Goal: Transaction & Acquisition: Book appointment/travel/reservation

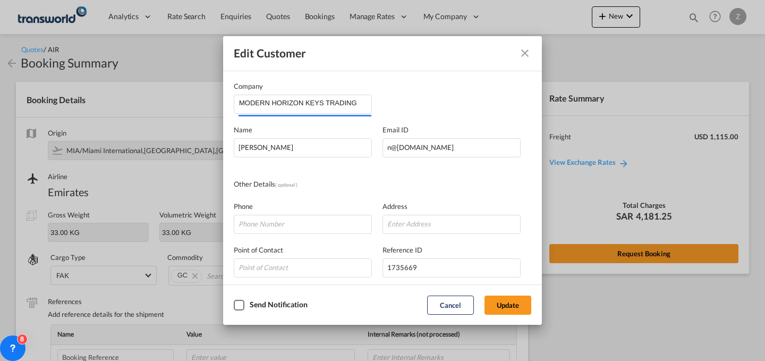
scroll to position [355, 0]
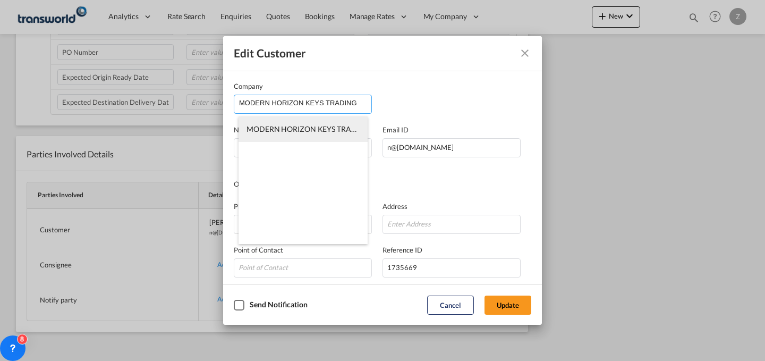
click at [314, 128] on span "MODERN HORIZON KEYS TRADING (MHK)" at bounding box center [320, 128] width 147 height 9
type input "MODERN HORIZON KEYS TRADING (MHK)"
type input "[PERSON_NAME][EMAIL_ADDRESS][DOMAIN_NAME]"
type input "534019926"
type input "1761705"
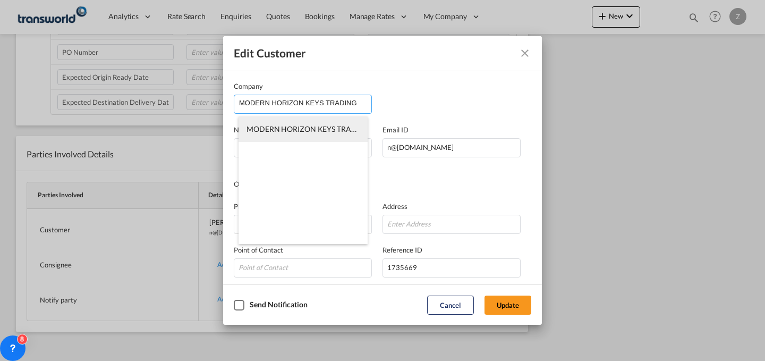
type input "13217"
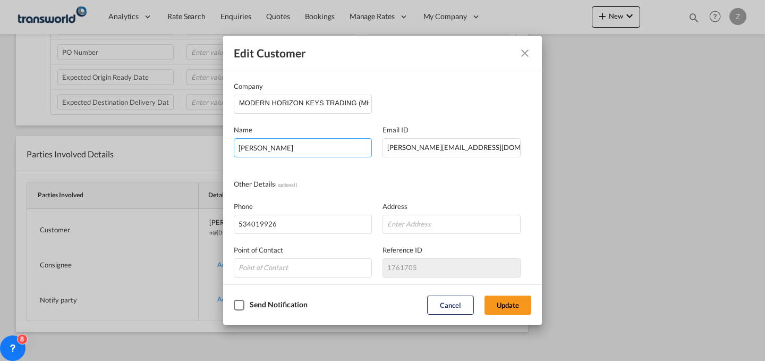
drag, startPoint x: 338, startPoint y: 139, endPoint x: 178, endPoint y: 145, distance: 159.5
click at [178, 145] on div "Edit Customer Company MODERN HORIZON KEYS TRADING (MHK) Name [PERSON_NAME] Emai…" at bounding box center [382, 180] width 765 height 361
type input "[PERSON_NAME]"
click at [500, 303] on button "Update" at bounding box center [508, 305] width 47 height 19
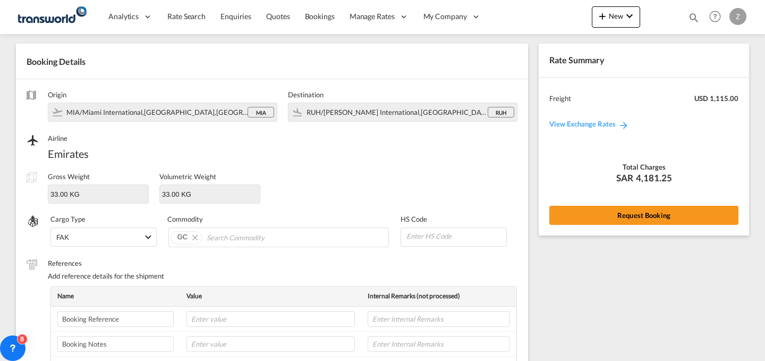
scroll to position [0, 0]
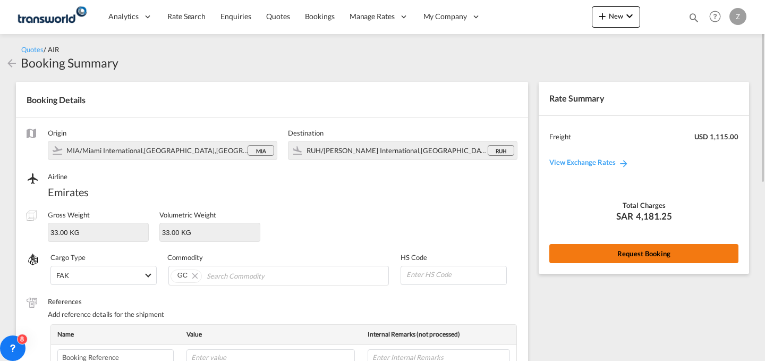
click at [609, 251] on button "Request Booking" at bounding box center [644, 253] width 189 height 19
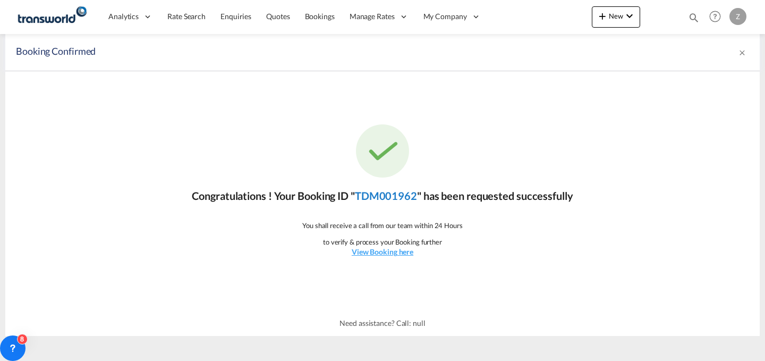
click at [399, 196] on link "TDM001962" at bounding box center [386, 195] width 62 height 13
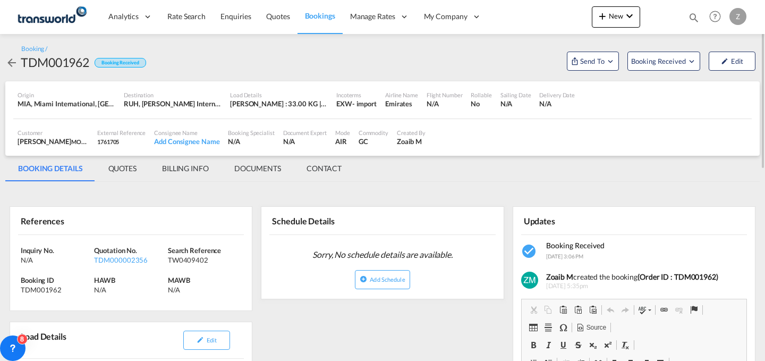
click at [319, 161] on md-tab-item "CONTACT" at bounding box center [324, 169] width 61 height 26
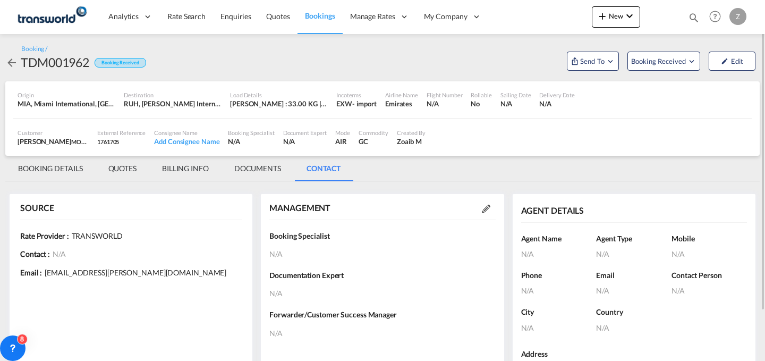
click at [488, 205] on md-icon at bounding box center [486, 209] width 9 height 9
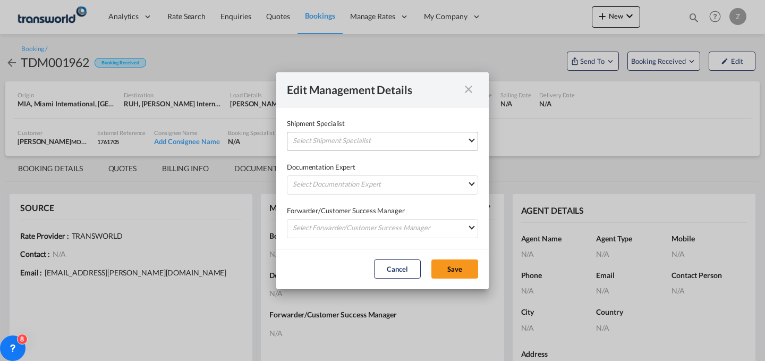
click at [440, 138] on md-select "Select Shipment Specialist [PERSON_NAME] W [PERSON_NAME][EMAIL_ADDRESS][PERSON_…" at bounding box center [382, 141] width 191 height 19
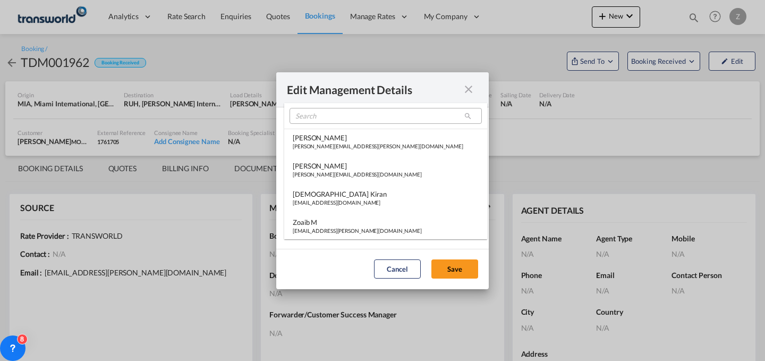
type md-option "[object Object]"
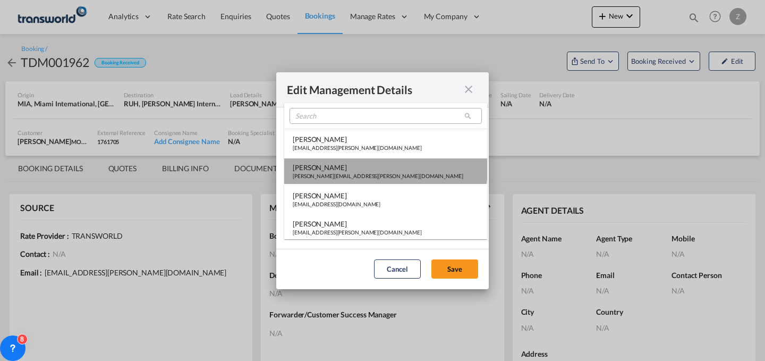
click at [385, 162] on md-option "[PERSON_NAME] Shahil [EMAIL_ADDRESS][PERSON_NAME][DOMAIN_NAME]" at bounding box center [385, 171] width 203 height 26
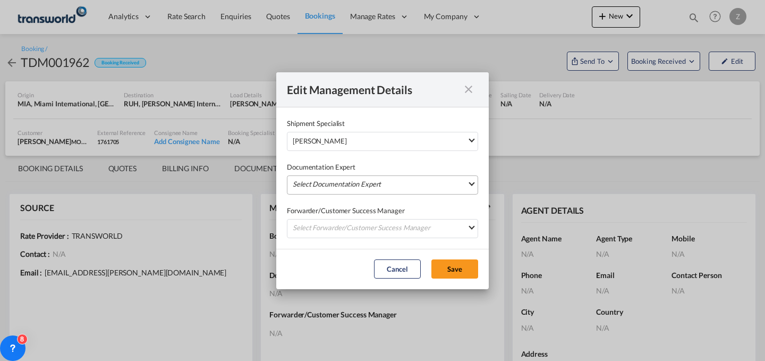
click at [373, 182] on md-select "Select Documentation Expert [PERSON_NAME] W [PERSON_NAME][EMAIL_ADDRESS][PERSON…" at bounding box center [382, 184] width 191 height 19
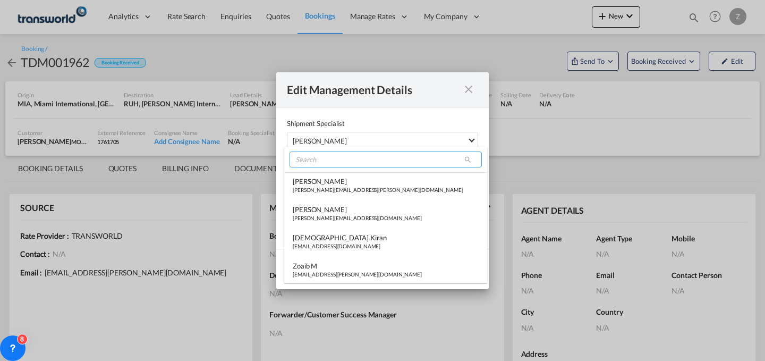
click at [373, 157] on input "search" at bounding box center [386, 159] width 192 height 16
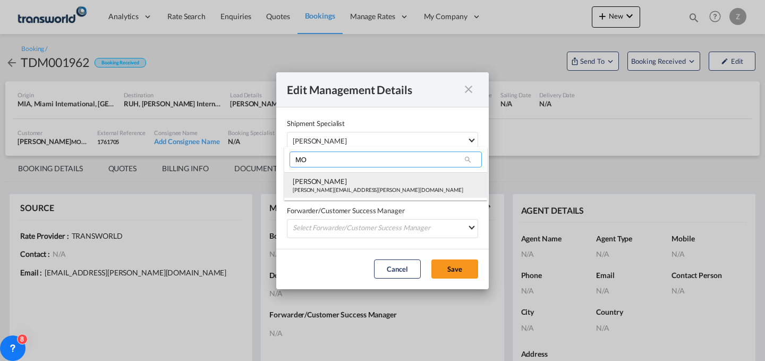
type input "MO"
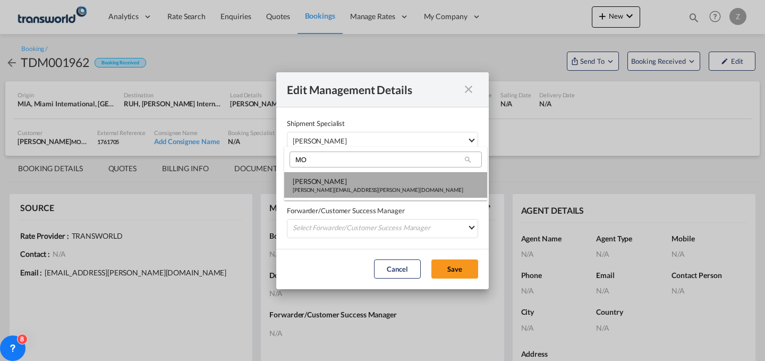
click at [357, 187] on div "[PERSON_NAME][EMAIL_ADDRESS][PERSON_NAME][DOMAIN_NAME]" at bounding box center [378, 189] width 171 height 7
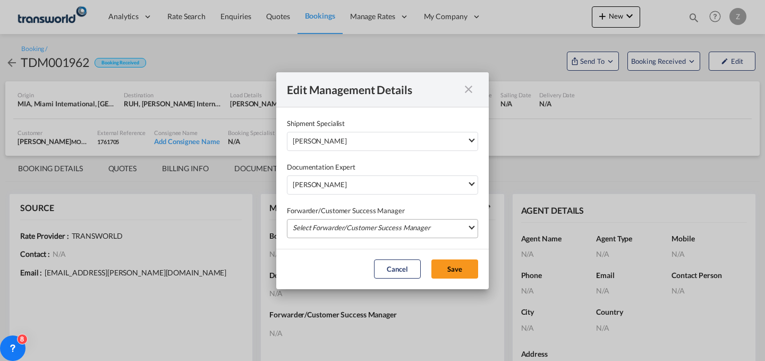
click at [354, 220] on md-select "Select Forwarder/Customer Success Manager [PERSON_NAME] [PERSON_NAME][EMAIL_ADD…" at bounding box center [382, 228] width 191 height 19
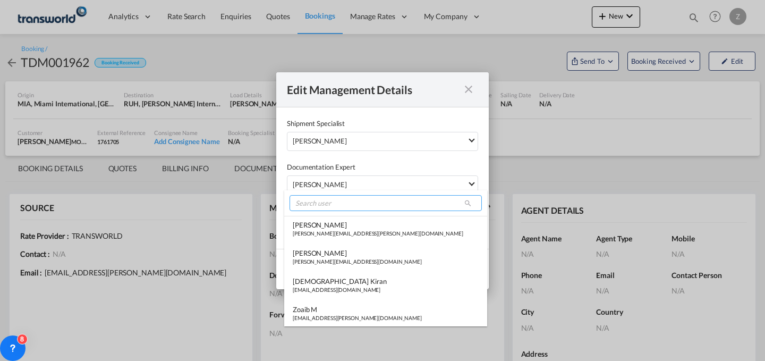
click at [350, 203] on input "search" at bounding box center [386, 203] width 192 height 16
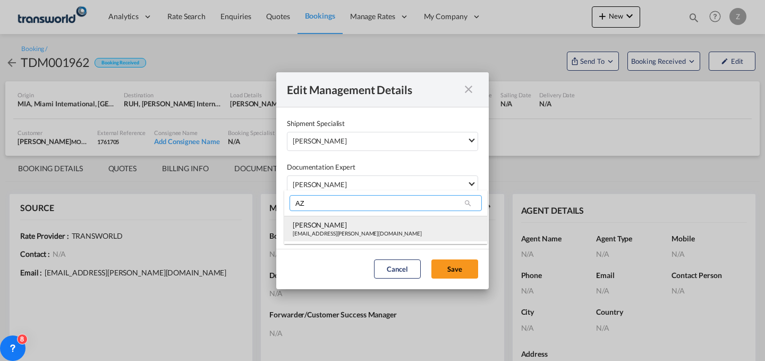
type input "AZ"
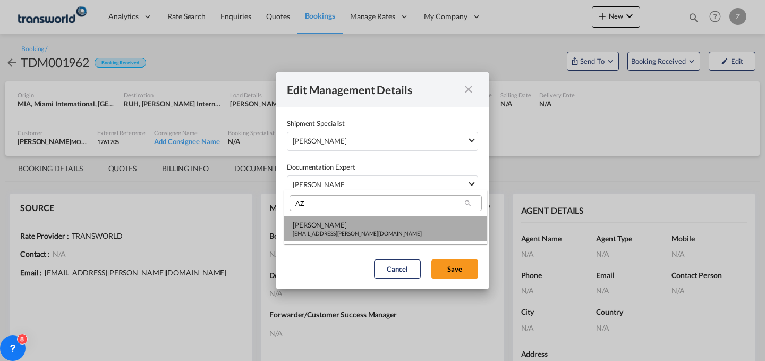
click at [334, 220] on div "[PERSON_NAME]" at bounding box center [357, 225] width 129 height 10
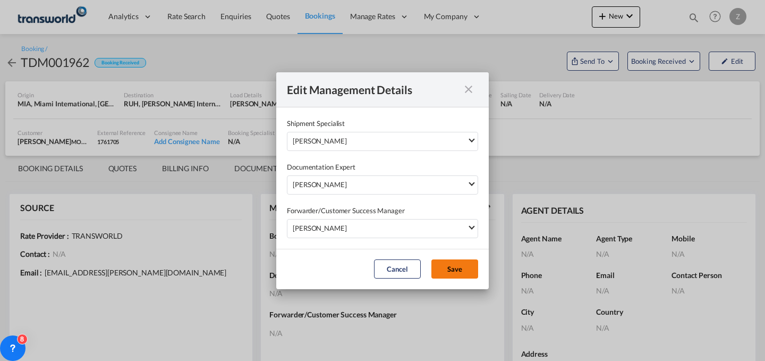
click at [454, 271] on button "Save" at bounding box center [455, 268] width 47 height 19
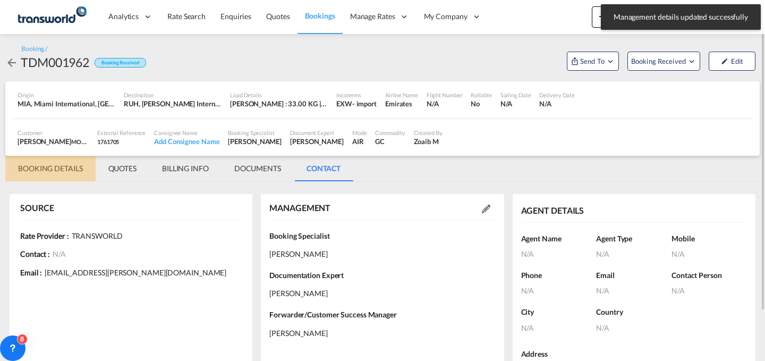
click at [57, 161] on md-tab-item "BOOKING DETAILS" at bounding box center [50, 169] width 90 height 26
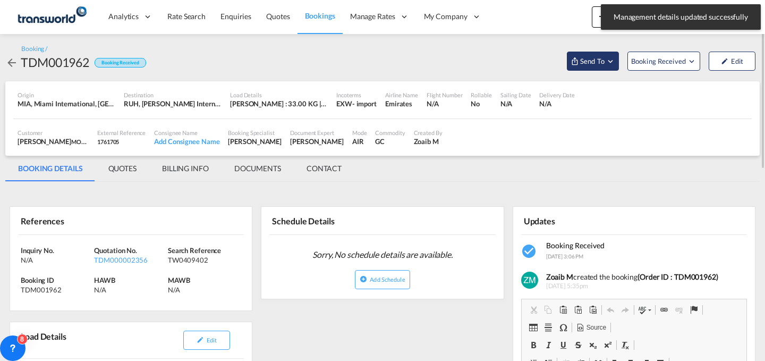
click at [605, 68] on button "Send To" at bounding box center [593, 61] width 52 height 19
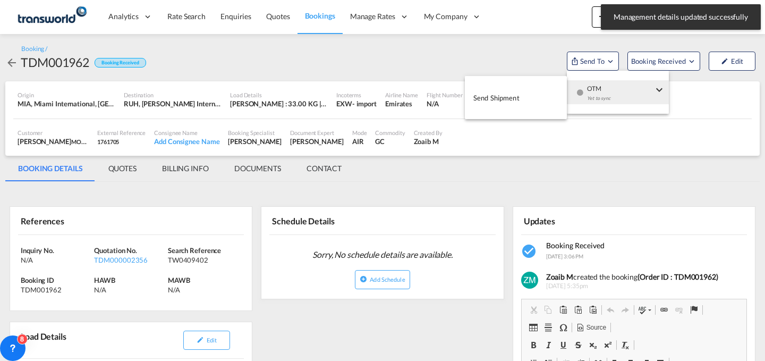
click at [627, 99] on div "Yet to sync" at bounding box center [620, 101] width 66 height 22
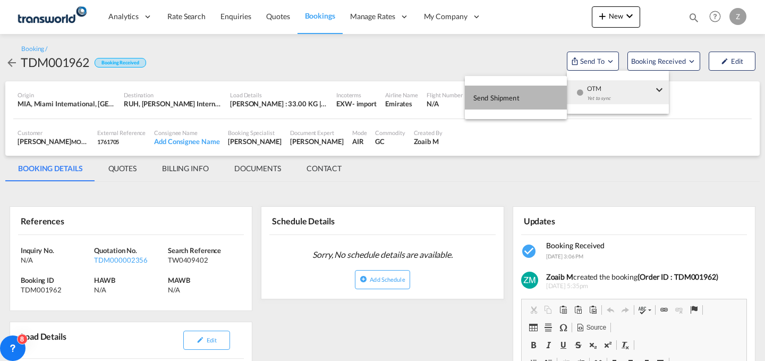
click at [517, 97] on span "Send Shipment" at bounding box center [497, 97] width 46 height 17
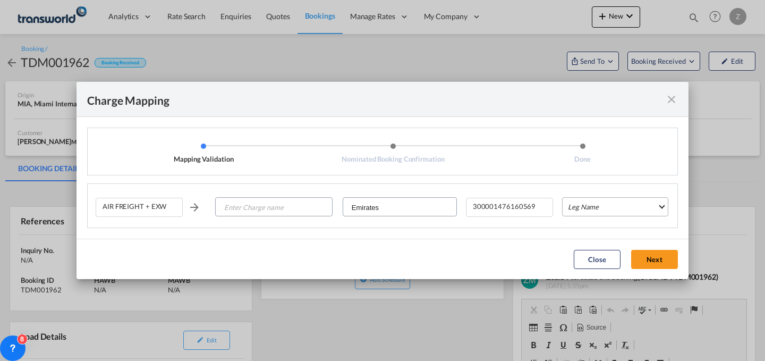
click at [608, 210] on md-select "Leg Name HANDLING ORIGIN HANDLING DESTINATION OTHERS TL PICK UP CUSTOMS ORIGIN …" at bounding box center [615, 206] width 106 height 19
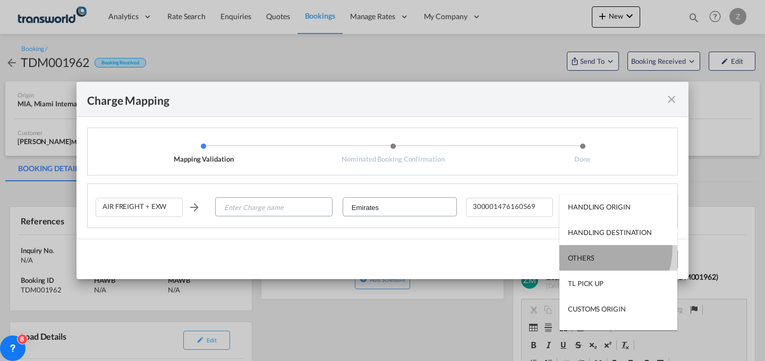
click at [591, 248] on md-option "OTHERS" at bounding box center [619, 258] width 118 height 26
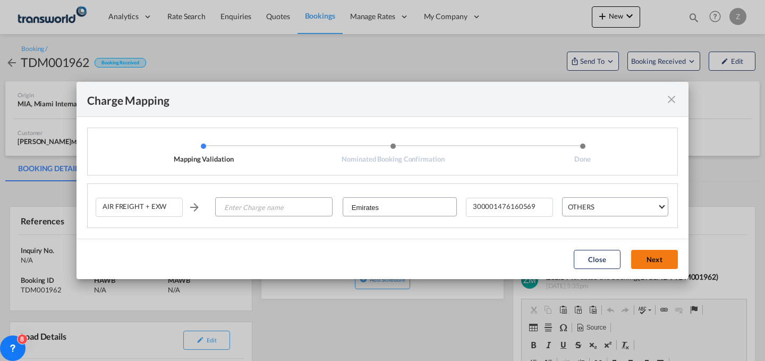
click at [654, 253] on button "Next" at bounding box center [654, 259] width 47 height 19
click at [244, 207] on input "Enter Charge name" at bounding box center [274, 207] width 116 height 19
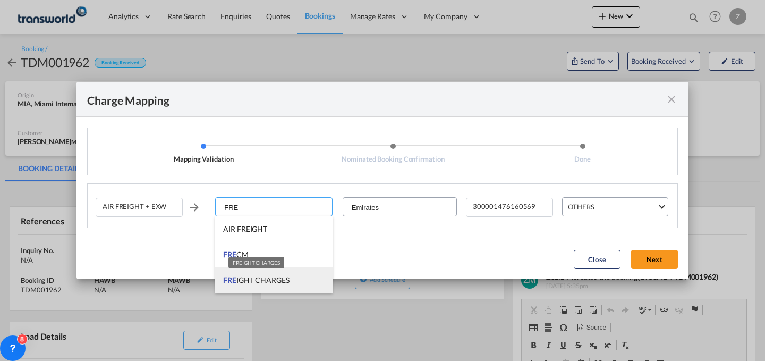
click at [274, 280] on span "FRE IGHT CHARGES" at bounding box center [256, 279] width 66 height 9
type input "FREIGHT CHARGES"
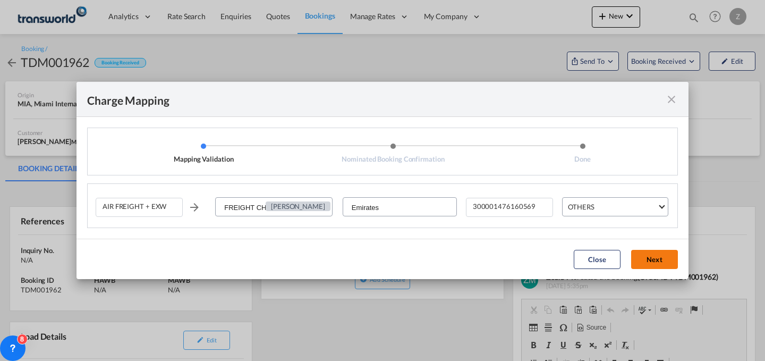
click at [654, 266] on button "Next" at bounding box center [654, 259] width 47 height 19
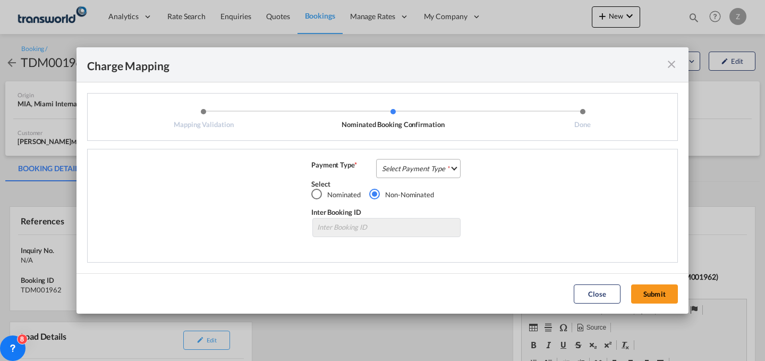
click at [441, 164] on md-select "Select Payment Type COLLECT PREPAID" at bounding box center [418, 168] width 85 height 19
click at [448, 163] on md-option "COLLECT" at bounding box center [422, 168] width 94 height 26
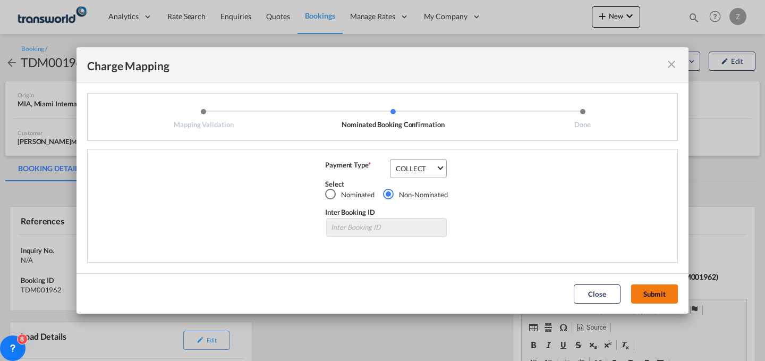
click at [664, 297] on button "Submit" at bounding box center [654, 293] width 47 height 19
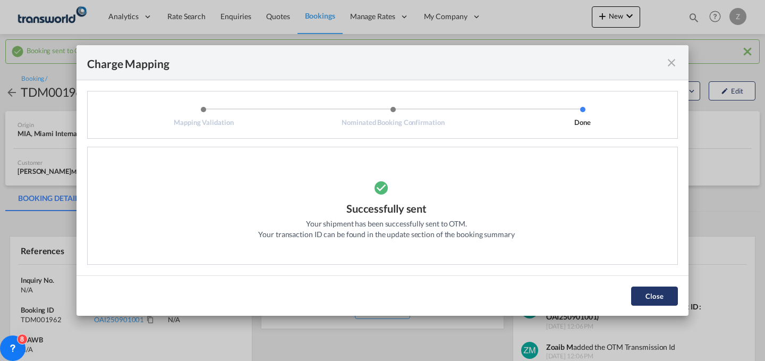
click at [648, 287] on button "Close" at bounding box center [654, 295] width 47 height 19
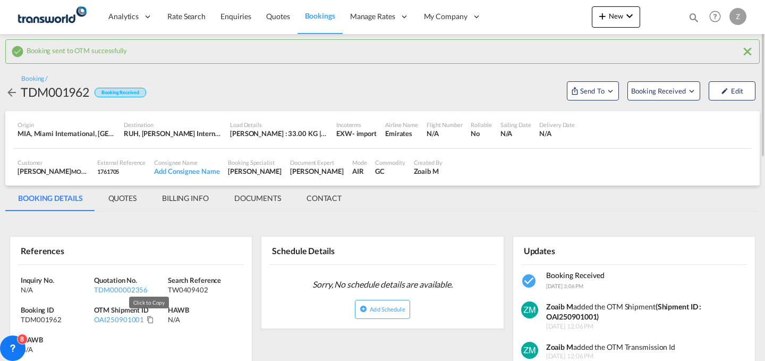
click at [149, 318] on md-icon "Click to Copy" at bounding box center [150, 319] width 7 height 7
click at [148, 320] on md-icon "Click to Copy" at bounding box center [150, 319] width 7 height 7
click at [623, 15] on span "New" at bounding box center [616, 16] width 40 height 9
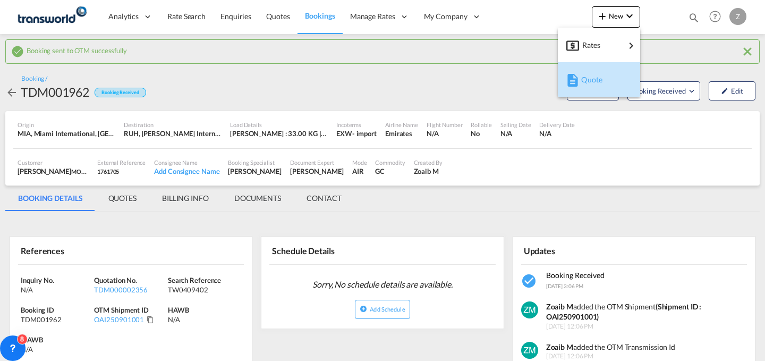
click at [584, 87] on span "Quote" at bounding box center [587, 79] width 12 height 21
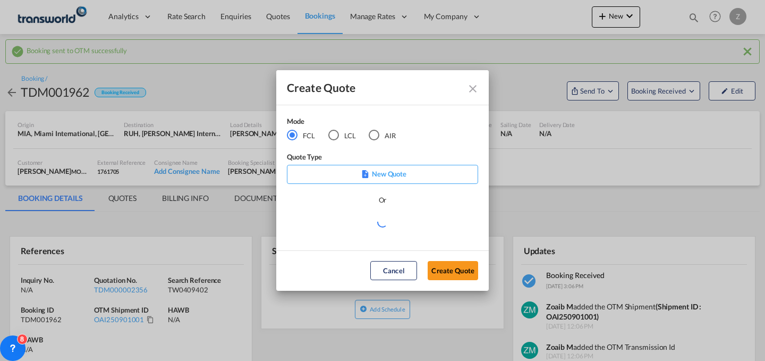
click at [375, 132] on div "AIR" at bounding box center [374, 135] width 11 height 11
click at [453, 275] on button "Create Quote" at bounding box center [453, 270] width 50 height 19
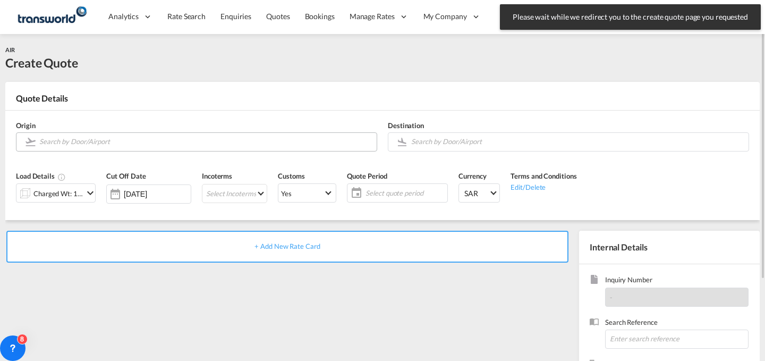
click at [235, 149] on md-autocomplete at bounding box center [205, 141] width 333 height 19
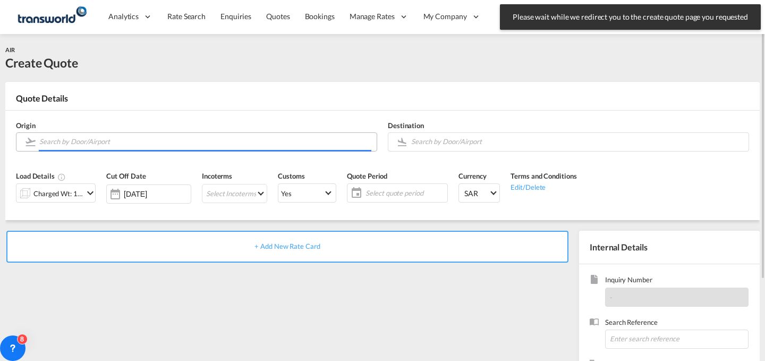
click at [249, 143] on input "Search by Door/Airport" at bounding box center [205, 141] width 332 height 19
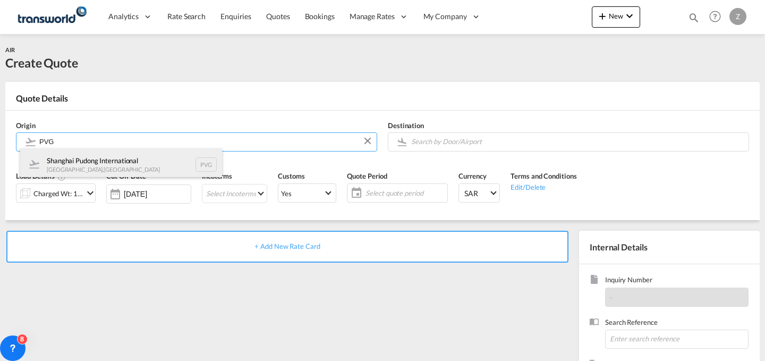
click at [146, 159] on div "Shanghai Pudong International [GEOGRAPHIC_DATA] , [GEOGRAPHIC_DATA] PVG" at bounding box center [121, 164] width 202 height 32
type input "Shanghai Pudong International, [GEOGRAPHIC_DATA], PVG"
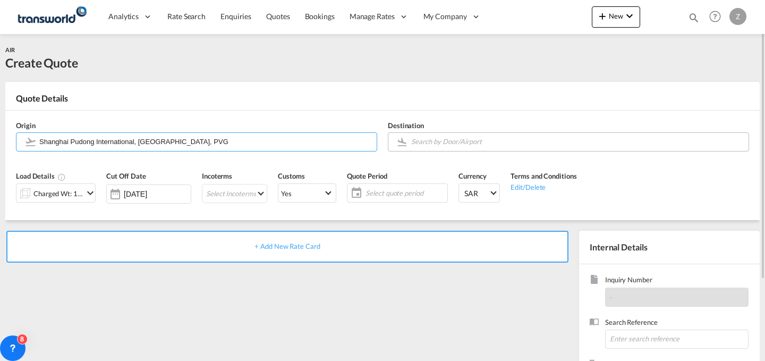
click at [530, 140] on body "Analytics Dashboard Reports Rate Search Enquiries Quotes Bookings" at bounding box center [382, 180] width 765 height 361
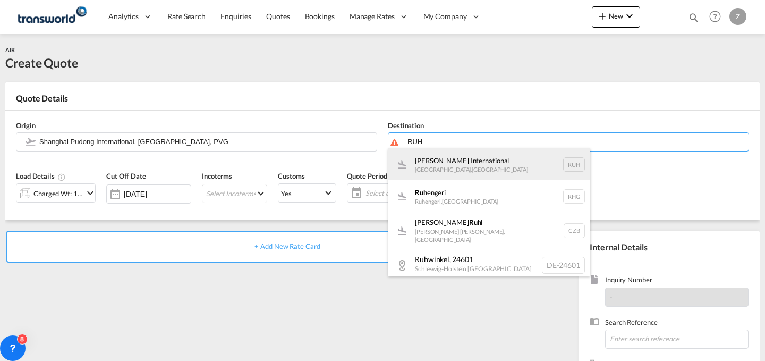
click at [493, 171] on div "[PERSON_NAME] International [GEOGRAPHIC_DATA] , [GEOGRAPHIC_DATA] RUH" at bounding box center [490, 164] width 202 height 32
type input "[PERSON_NAME] International, [GEOGRAPHIC_DATA], RUH"
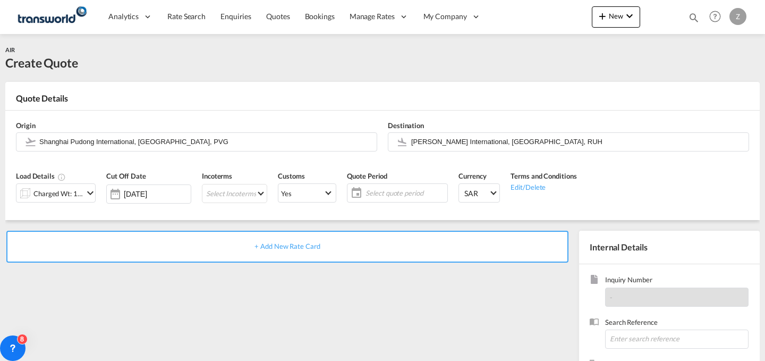
click at [493, 171] on div "Currency SAR د.إ AED [GEOGRAPHIC_DATA] Dirham Af AFN Afghan afghani Lek ALL [GE…" at bounding box center [479, 190] width 52 height 50
click at [76, 197] on div "Charged Wt: 1.00 KG" at bounding box center [58, 193] width 50 height 15
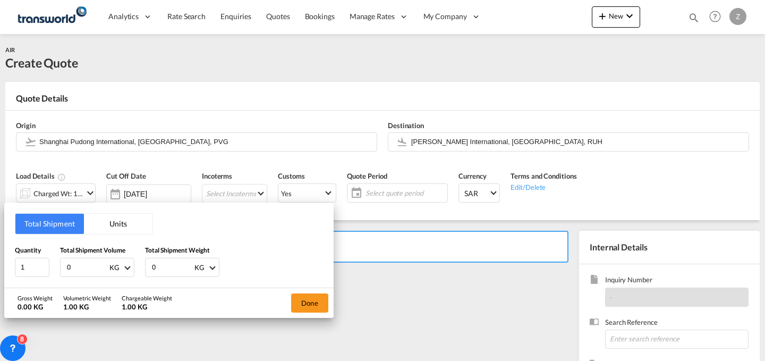
click at [167, 255] on div "Total Shipment Weight 0 KG KG LB" at bounding box center [182, 261] width 74 height 32
click at [165, 260] on input "0" at bounding box center [172, 267] width 43 height 18
type input "380"
click at [86, 263] on input "0" at bounding box center [87, 267] width 43 height 18
type input "380"
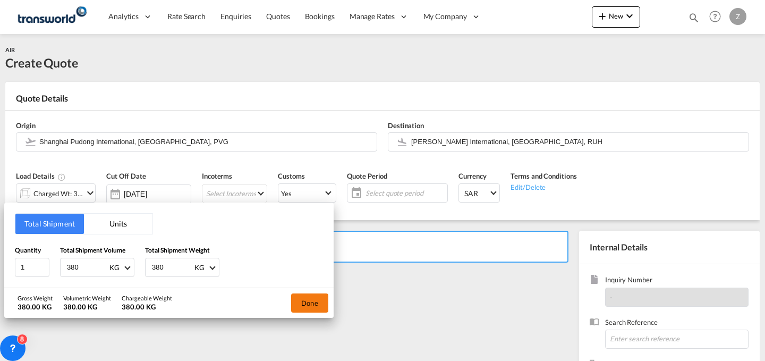
click at [310, 298] on button "Done" at bounding box center [309, 302] width 37 height 19
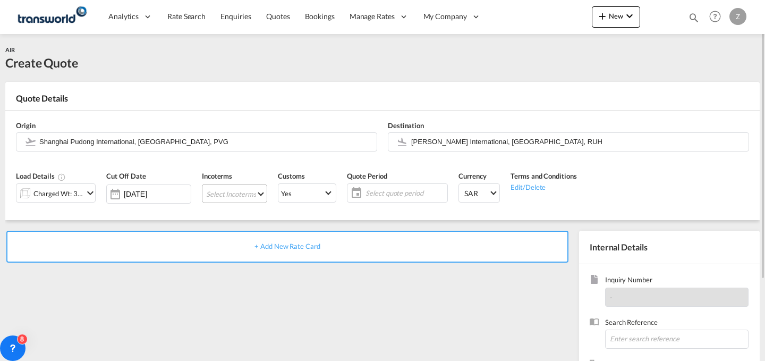
click at [258, 191] on md-select "Select Incoterms CPT - export Carrier Paid to DDP - export Delivery Duty Paid F…" at bounding box center [234, 193] width 65 height 19
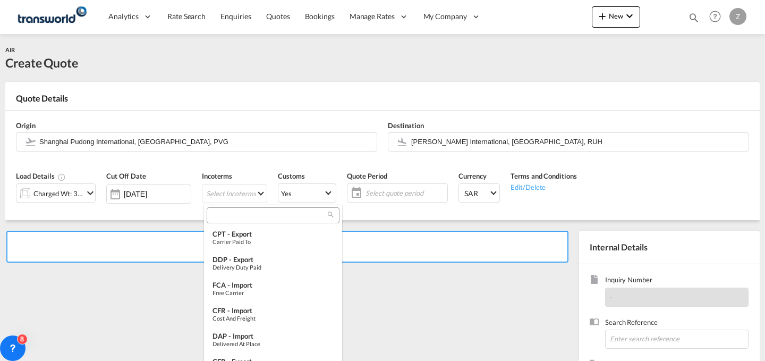
click at [263, 210] on div at bounding box center [273, 215] width 133 height 16
click at [259, 213] on input "search" at bounding box center [269, 215] width 118 height 10
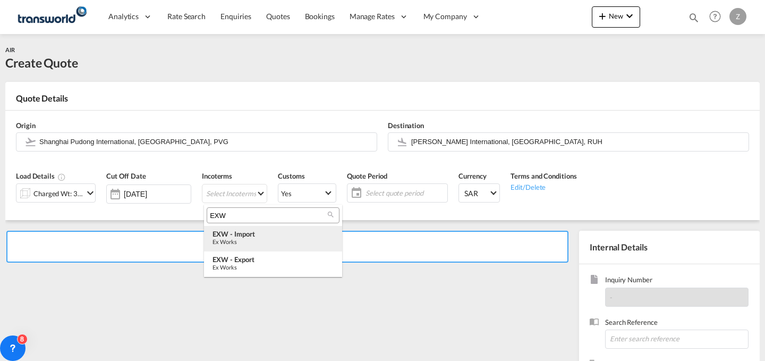
type input "EXW"
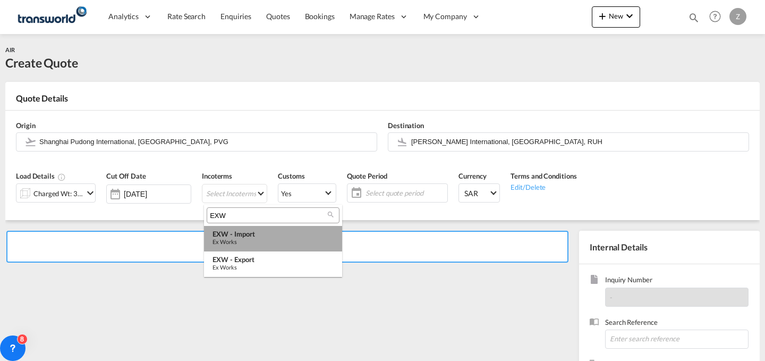
click at [256, 237] on div "EXW - import" at bounding box center [273, 234] width 121 height 9
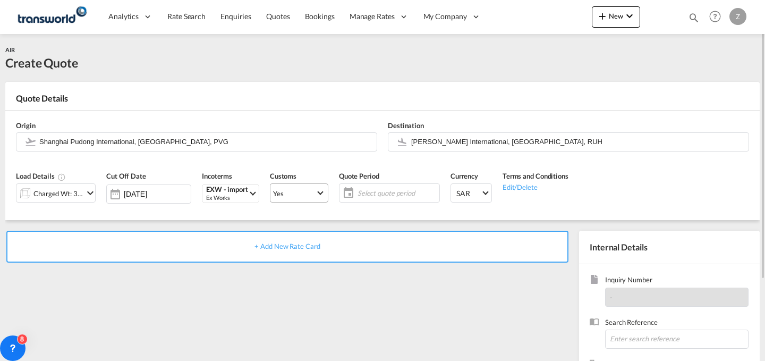
click at [315, 189] on span "Yes" at bounding box center [294, 194] width 43 height 10
click at [330, 226] on md-option "No" at bounding box center [301, 219] width 74 height 26
click at [315, 198] on span "Yes" at bounding box center [294, 194] width 43 height 10
click at [307, 214] on md-option "No" at bounding box center [301, 219] width 74 height 26
click at [386, 186] on span "Select quote period" at bounding box center [397, 193] width 85 height 15
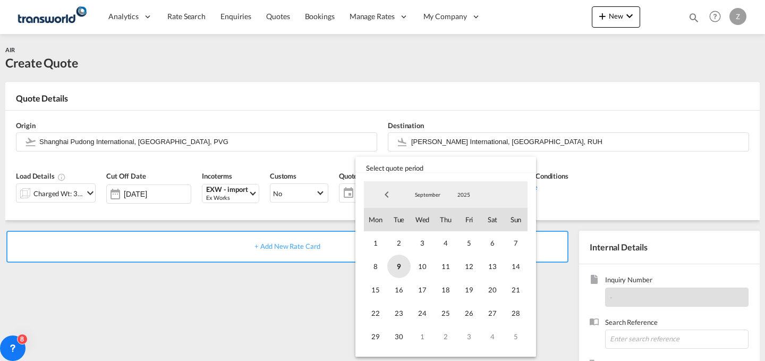
click at [394, 263] on span "9" at bounding box center [398, 266] width 23 height 23
click at [396, 340] on span "30" at bounding box center [398, 336] width 23 height 23
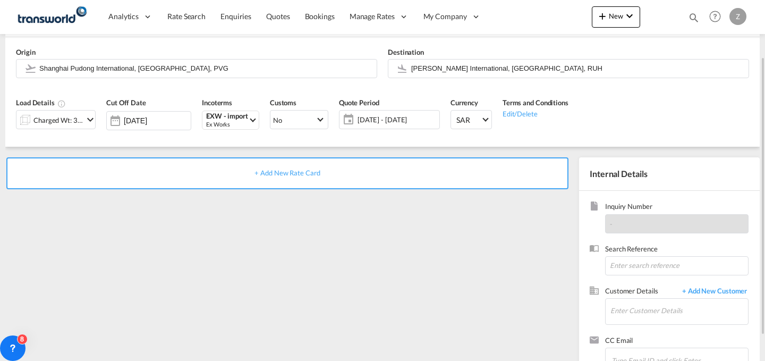
scroll to position [105, 0]
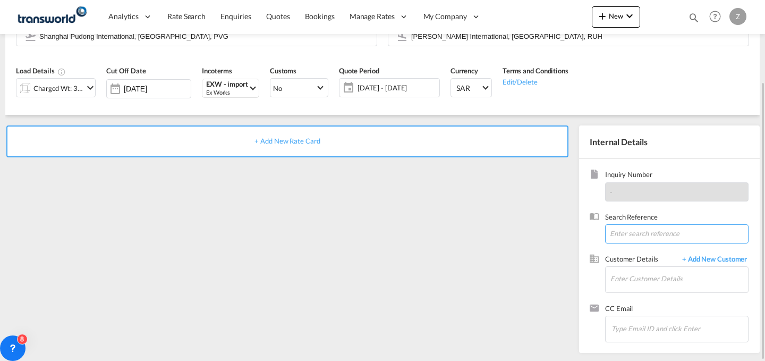
paste input "TW0209368"
click at [655, 237] on input "TW0209368" at bounding box center [677, 233] width 144 height 19
type input "TW0209368"
click at [652, 288] on input "Enter Customer Details" at bounding box center [680, 279] width 138 height 24
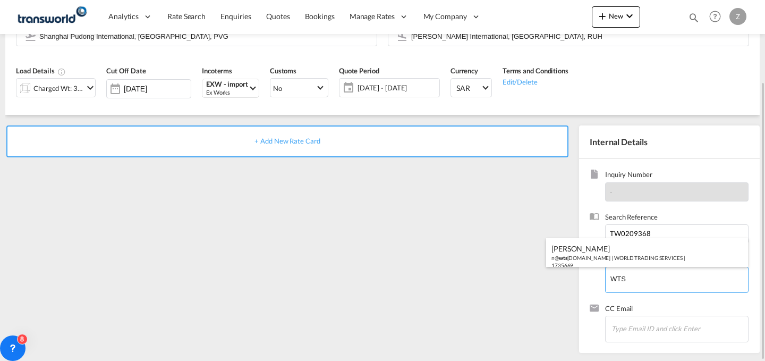
click at [632, 254] on div "[PERSON_NAME] n@ wts [DOMAIN_NAME] | WORLD TRADING SERVICES | 1735669" at bounding box center [647, 256] width 202 height 36
type input "WORLD TRADING SERVICES, [PERSON_NAME], n@[DOMAIN_NAME]"
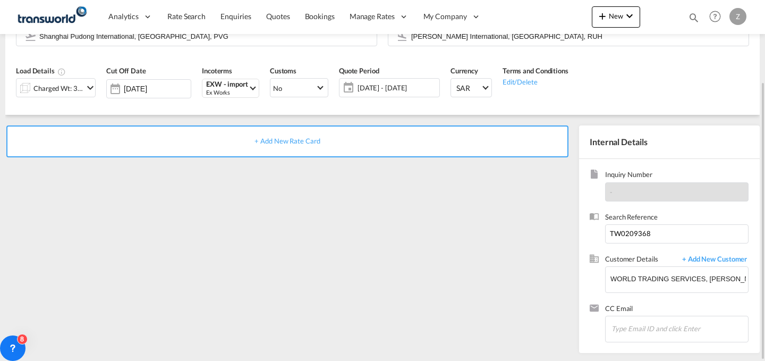
click at [416, 131] on div "+ Add New Rate Card" at bounding box center [287, 141] width 562 height 32
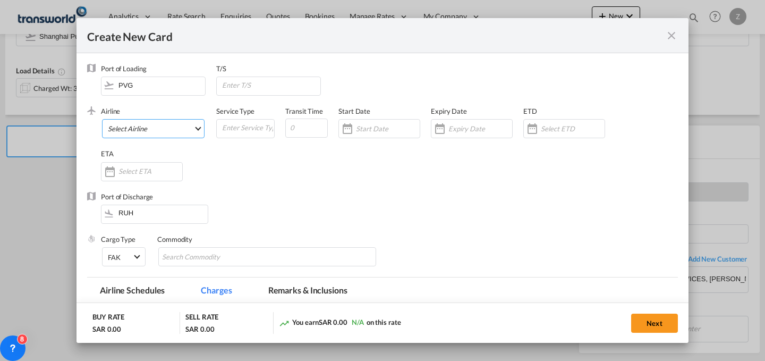
click at [192, 127] on md-select "Select Airline AIR EXPRESS S.A. (1166- / -) CMA CGM Air Cargo (1140-2C / -) DDW…" at bounding box center [153, 128] width 103 height 19
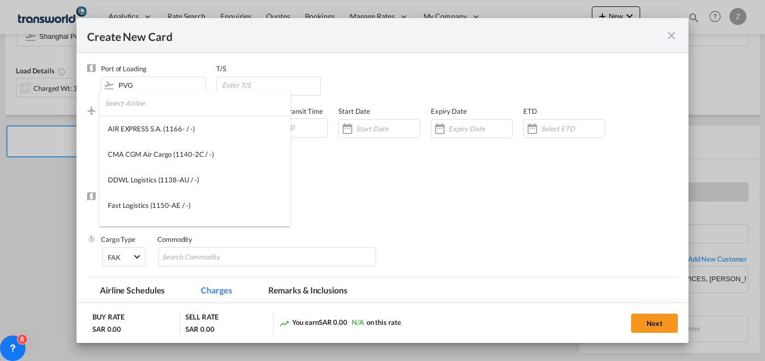
click at [197, 110] on input "search" at bounding box center [198, 103] width 186 height 26
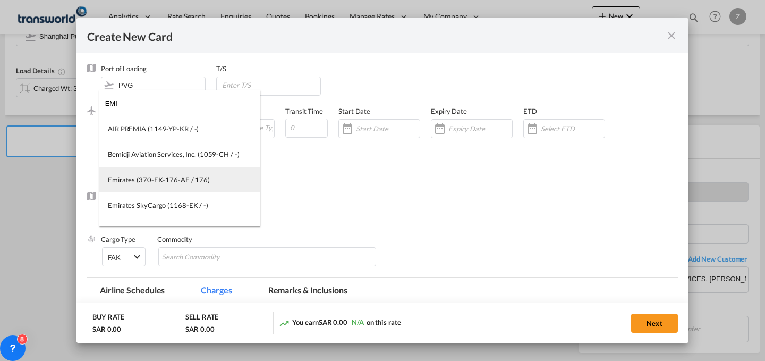
type input "EMI"
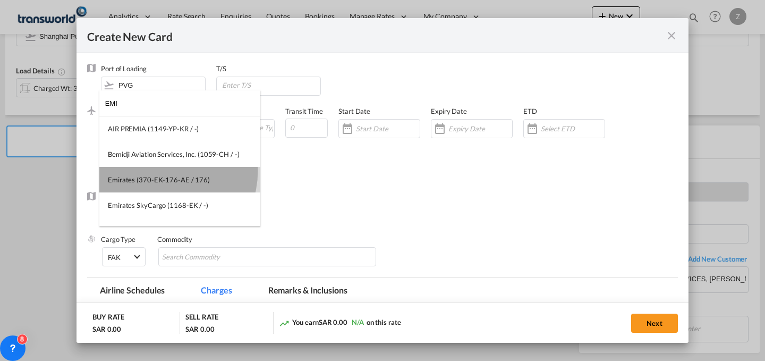
click at [164, 171] on md-option "Emirates (370-EK-176-AE / 176)" at bounding box center [179, 180] width 161 height 26
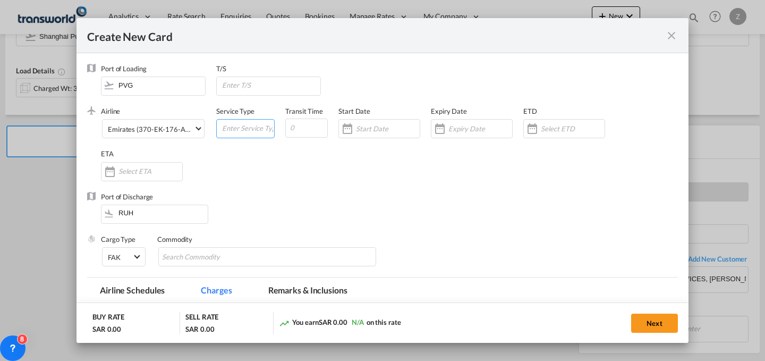
click at [235, 128] on input "Create New Card ..." at bounding box center [247, 128] width 53 height 16
type input "F"
type input "AIR"
type input "7"
click at [369, 127] on input "Create New Card ..." at bounding box center [388, 128] width 64 height 9
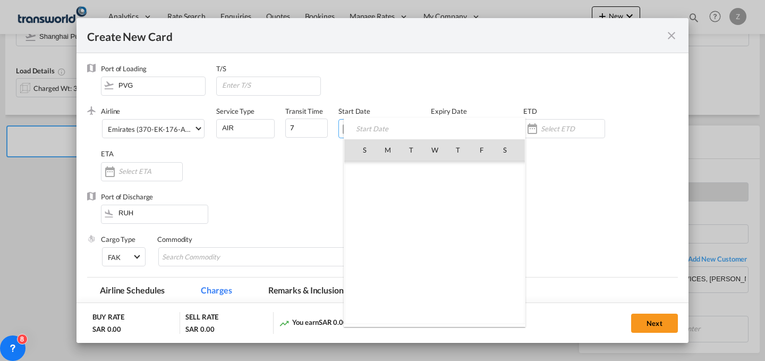
scroll to position [246212, 0]
click at [406, 213] on span "9" at bounding box center [411, 219] width 22 height 22
type input "[DATE]"
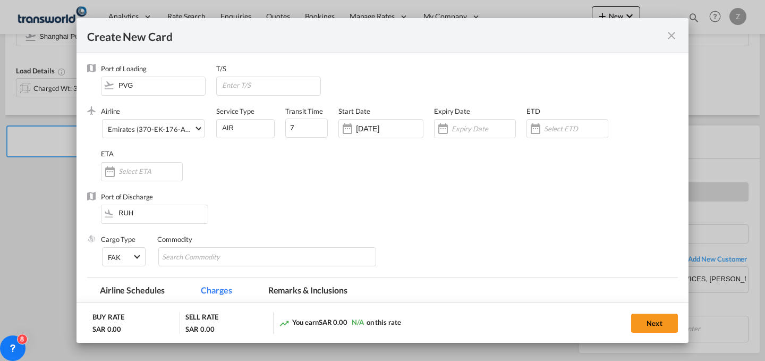
click at [470, 115] on div "Expiry Date" at bounding box center [480, 127] width 92 height 43
click at [470, 123] on div "Create New Card ..." at bounding box center [475, 128] width 82 height 19
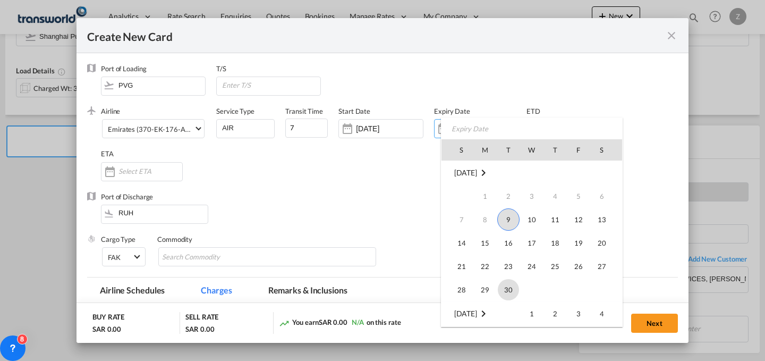
click at [510, 292] on span "30" at bounding box center [508, 289] width 21 height 21
type input "[DATE]"
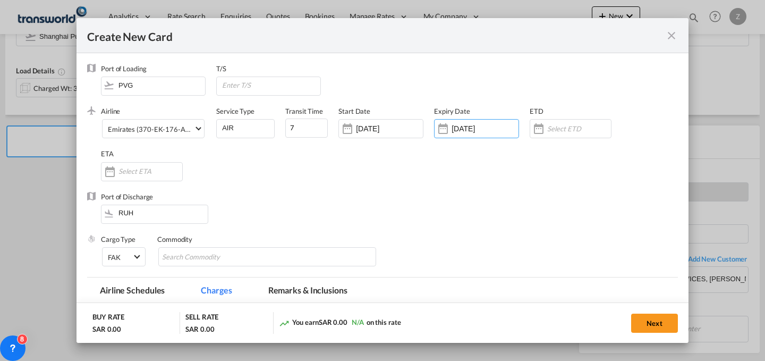
scroll to position [96, 0]
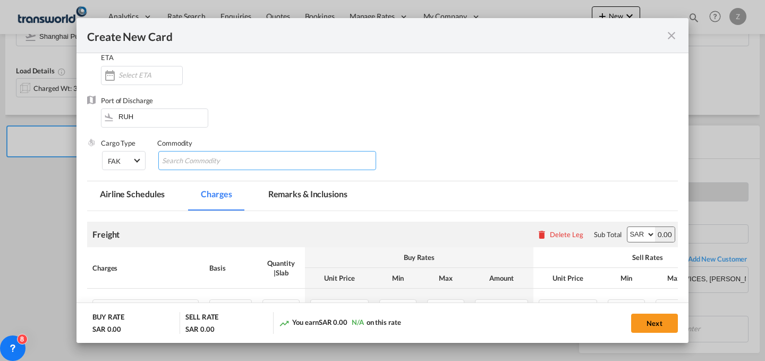
click at [226, 157] on input "Search Commodity" at bounding box center [210, 161] width 97 height 17
type input "GC"
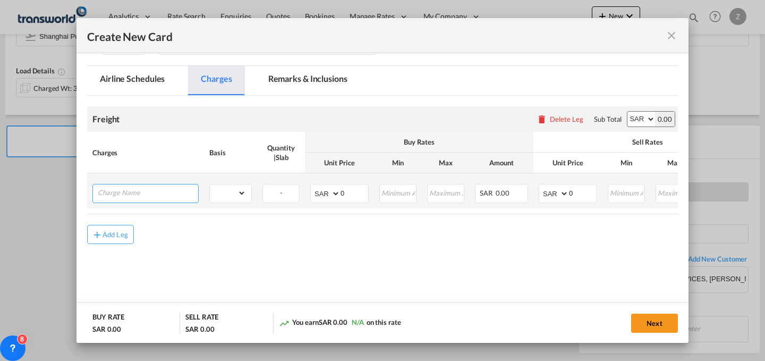
click at [170, 197] on input "Charge Name" at bounding box center [148, 192] width 100 height 16
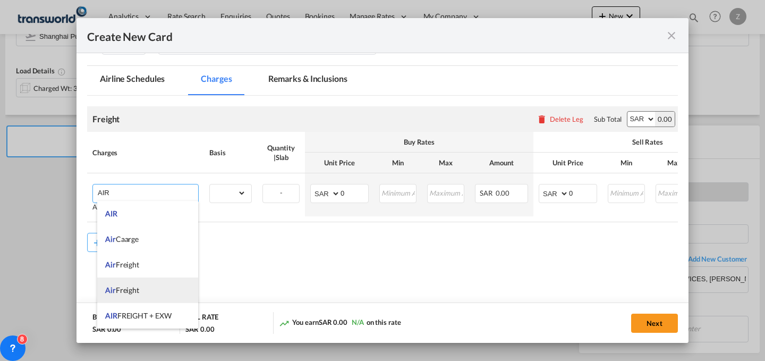
scroll to position [30, 0]
click at [155, 282] on span "AIR FREIGHT + EXW" at bounding box center [138, 285] width 66 height 9
type input "AIR FREIGHT + EXW"
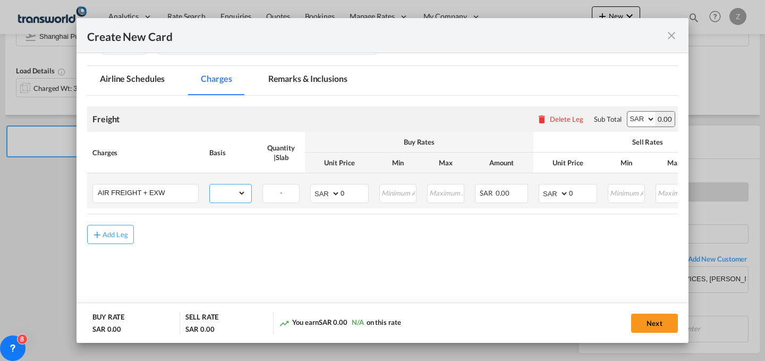
click at [226, 200] on select "gross_weight volumetric_weight per_shipment per_bl per_km % on air freight per_…" at bounding box center [228, 192] width 36 height 17
select select "per_shipment"
click at [210, 184] on select "gross_weight volumetric_weight per_shipment per_bl per_km % on air freight per_…" at bounding box center [228, 192] width 36 height 17
click at [628, 112] on select "AED AFN ALL AMD ANG AOA ARS AUD AWG AZN BAM BBD BDT BGN BHD BIF BMD BND BOB BRL…" at bounding box center [642, 119] width 28 height 15
select select "string:USD"
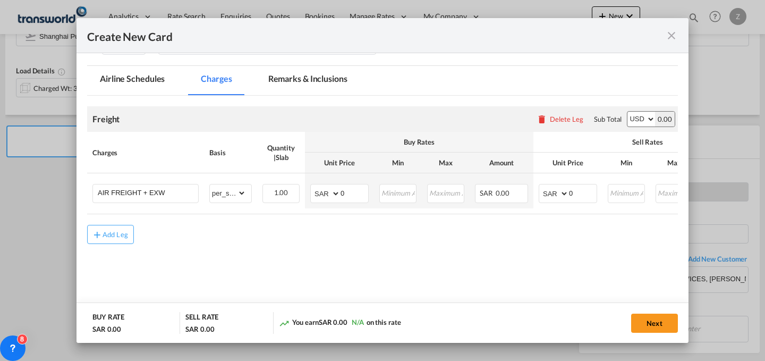
click at [628, 112] on select "AED AFN ALL AMD ANG AOA ARS AUD AWG AZN BAM BBD BDT BGN BHD BIF BMD BND BOB BRL…" at bounding box center [642, 119] width 28 height 15
click at [560, 189] on select "AED AFN ALL AMD ANG AOA ARS AUD AWG AZN BAM BBD BDT BGN BHD BIF BMD BND BOB BRL…" at bounding box center [555, 193] width 28 height 15
select select "string:USD"
click at [541, 186] on select "AED AFN ALL AMD ANG AOA ARS AUD AWG AZN BAM BBD BDT BGN BHD BIF BMD BND BOB BRL…" at bounding box center [555, 193] width 28 height 15
click at [314, 200] on select "AED AFN ALL AMD ANG AOA ARS AUD AWG AZN BAM BBD BDT BGN BHD BIF BMD BND BOB BRL…" at bounding box center [327, 193] width 28 height 15
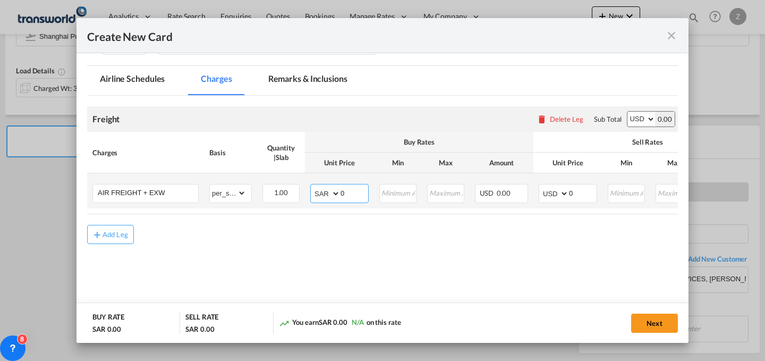
select select "string:USD"
click at [313, 186] on select "AED AFN ALL AMD ANG AOA ARS AUD AWG AZN BAM BBD BDT BGN BHD BIF BMD BND BOB BRL…" at bounding box center [327, 193] width 28 height 15
click at [346, 188] on input "0" at bounding box center [355, 192] width 28 height 16
click at [576, 192] on input "0" at bounding box center [583, 192] width 28 height 16
type input "1677"
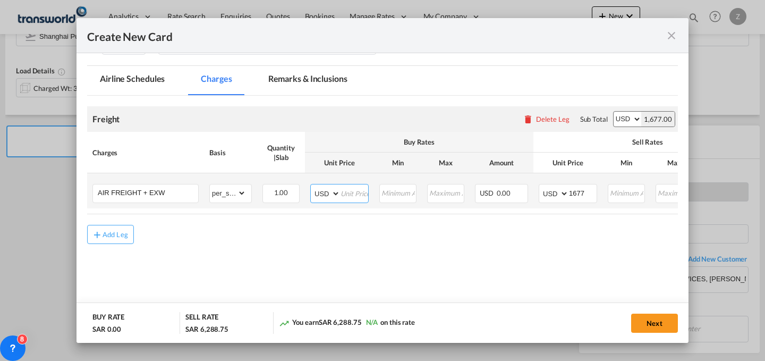
click at [349, 192] on input "Create New Card ..." at bounding box center [355, 192] width 28 height 16
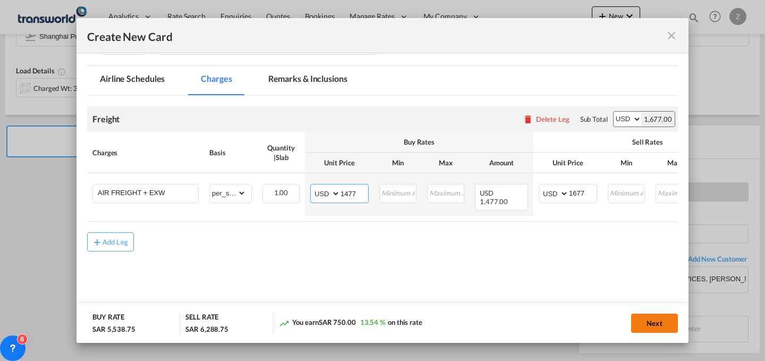
type input "1477"
click at [653, 315] on button "Next" at bounding box center [654, 323] width 47 height 19
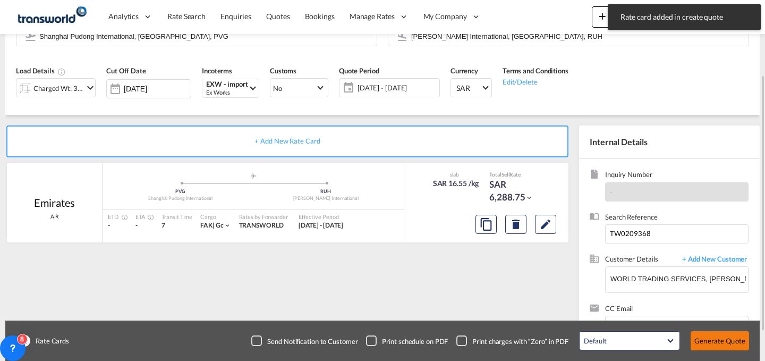
click at [715, 346] on button "Generate Quote" at bounding box center [720, 340] width 58 height 19
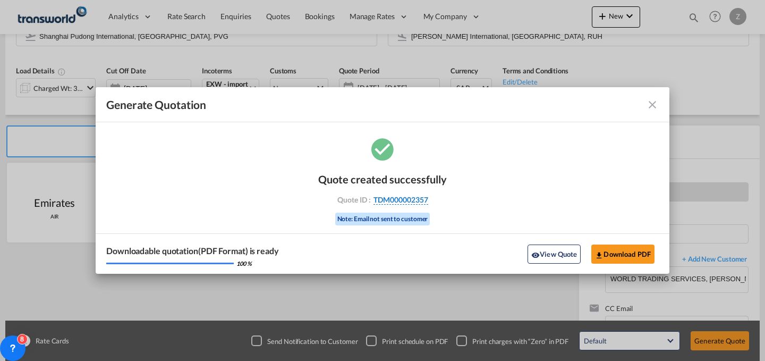
click at [421, 201] on span "TDM000002357" at bounding box center [401, 200] width 55 height 10
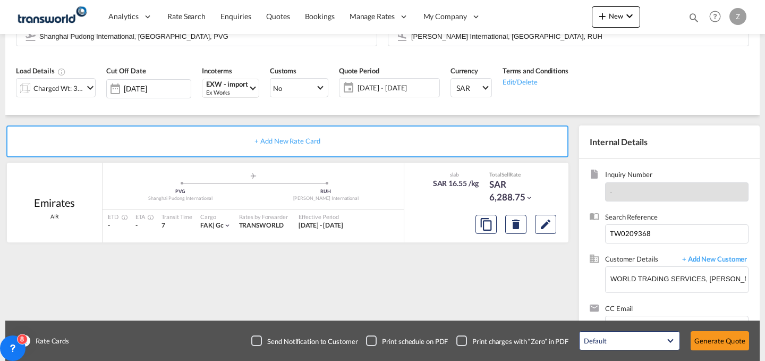
click at [421, 201] on div "Quote created successfully Quote ID : TDM000002357 Note: Email not sent to cust…" at bounding box center [382, 192] width 287 height 69
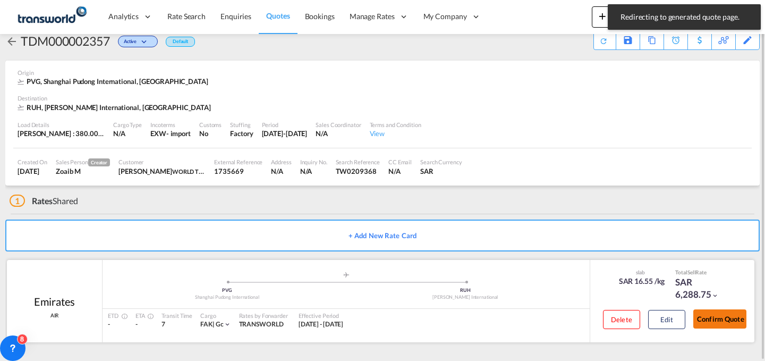
click at [717, 324] on button "Confirm Quote" at bounding box center [720, 318] width 53 height 19
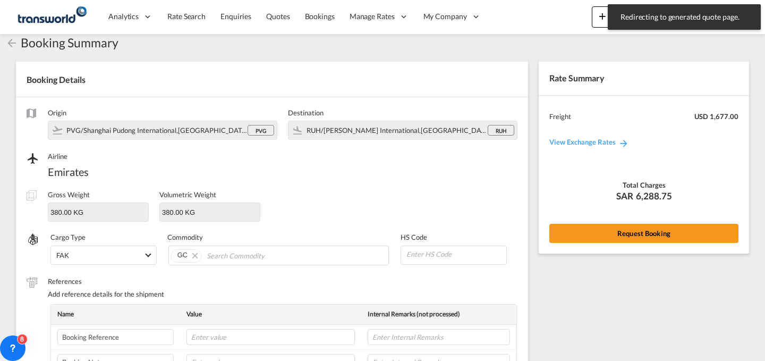
scroll to position [355, 0]
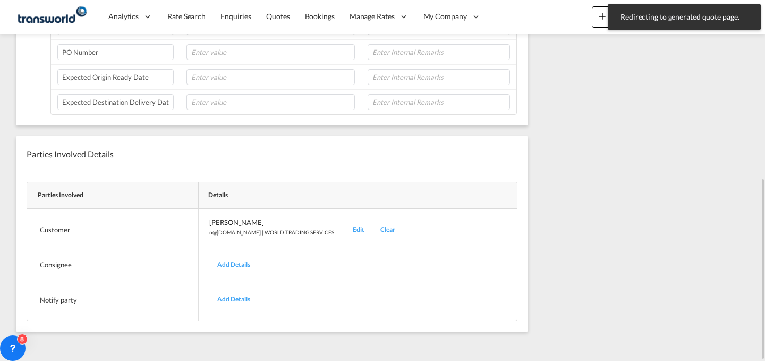
click at [345, 223] on div "Edit" at bounding box center [359, 229] width 28 height 25
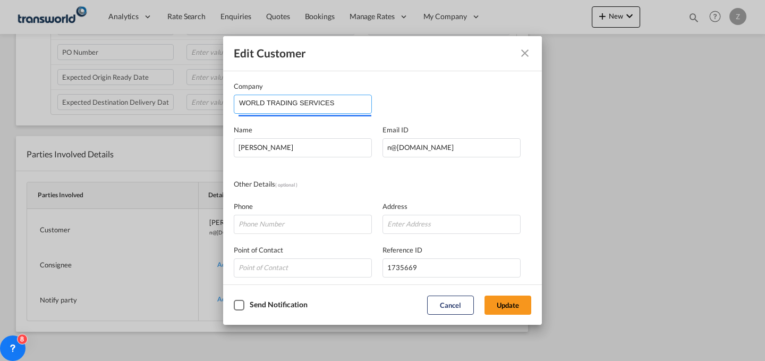
drag, startPoint x: 356, startPoint y: 98, endPoint x: 45, endPoint y: 120, distance: 312.2
click at [45, 120] on div "Edit Customer Company WORLD TRADING SERVICES Name [PERSON_NAME] Email ID [EMAIL…" at bounding box center [382, 180] width 765 height 361
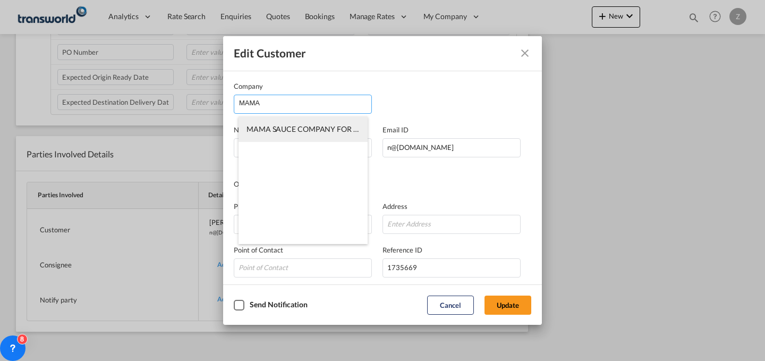
click at [303, 130] on span "MAMA SAUCE COMPANY FOR FOOD INDUSTRIES" at bounding box center [332, 128] width 171 height 9
type input "MAMA SAUCE COMPANY FOR FOOD INDUSTRIES"
type input "[PERSON_NAME][EMAIL_ADDRESS][PERSON_NAME][DOMAIN_NAME]"
type input "532853438"
type input "1810355"
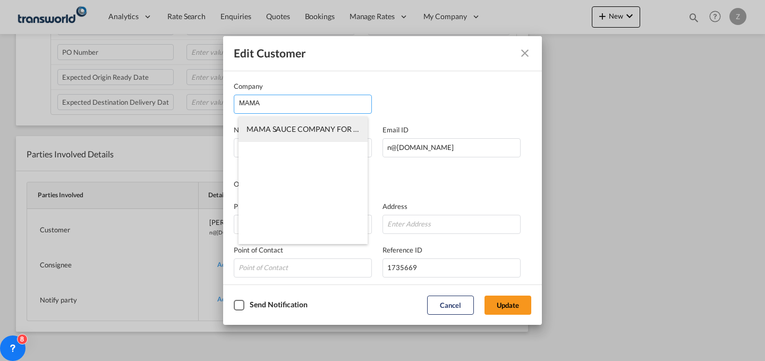
type input "14334"
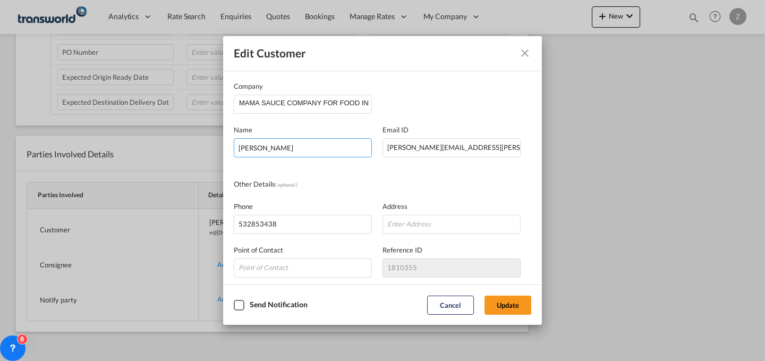
drag, startPoint x: 323, startPoint y: 146, endPoint x: 76, endPoint y: 143, distance: 247.2
click at [76, 143] on div "Edit Customer Company MAMA SAUCE COMPANY FOR FOOD INDUSTRIES Name [PERSON_NAME]…" at bounding box center [382, 180] width 765 height 361
type input "[PERSON_NAME]"
click at [513, 309] on button "Update" at bounding box center [508, 305] width 47 height 19
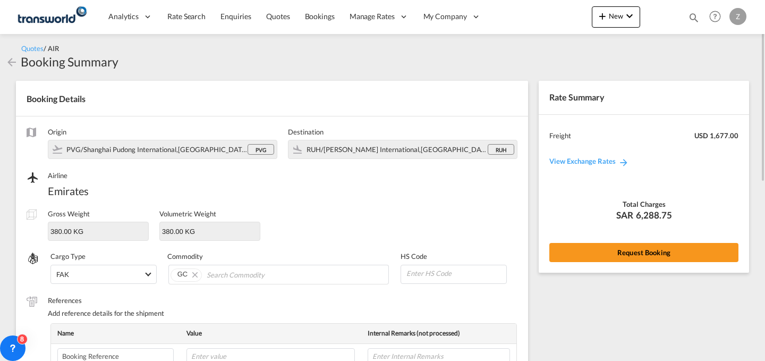
scroll to position [0, 0]
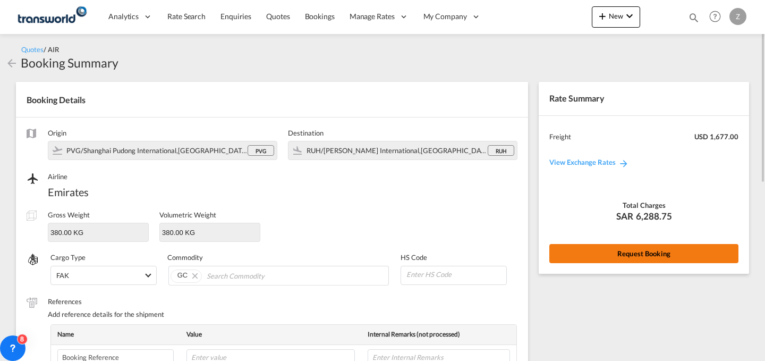
click at [592, 249] on button "Request Booking" at bounding box center [644, 253] width 189 height 19
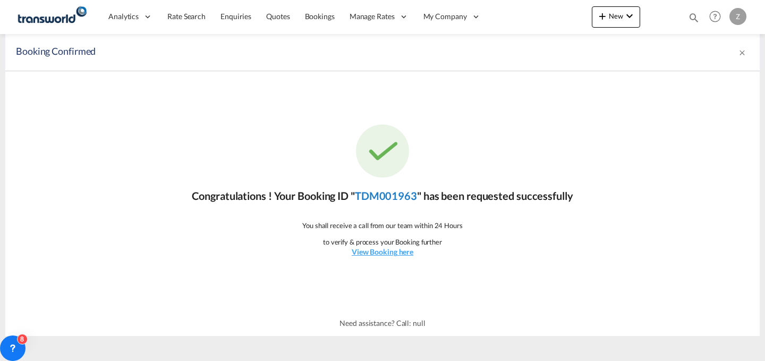
click at [384, 194] on link "TDM001963" at bounding box center [386, 195] width 62 height 13
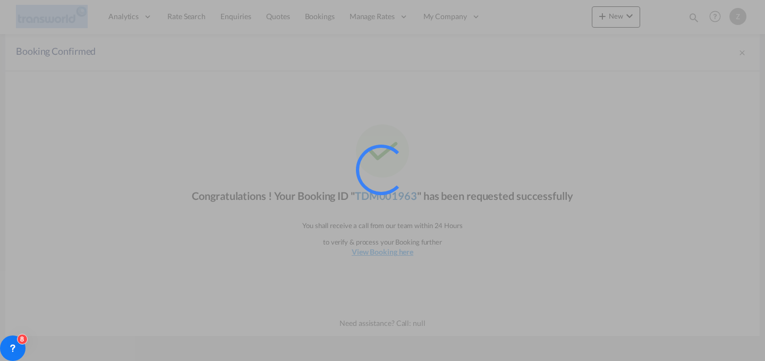
click at [384, 194] on div at bounding box center [381, 169] width 71 height 71
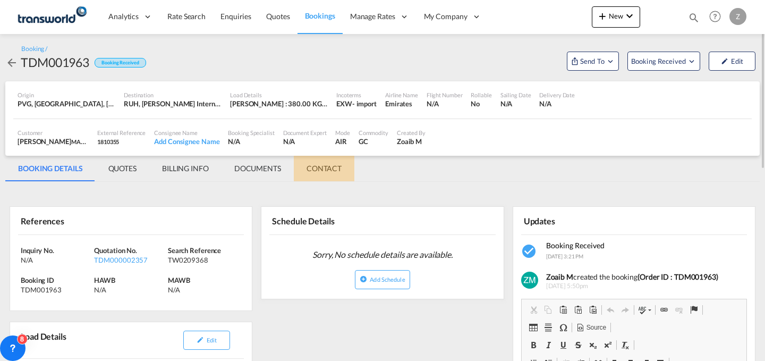
click at [334, 169] on md-tab-item "CONTACT" at bounding box center [324, 169] width 61 height 26
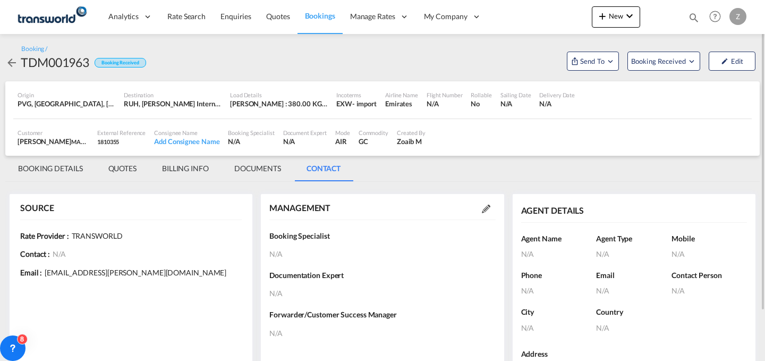
click at [480, 209] on div at bounding box center [486, 208] width 19 height 11
click at [486, 208] on md-icon at bounding box center [486, 209] width 9 height 9
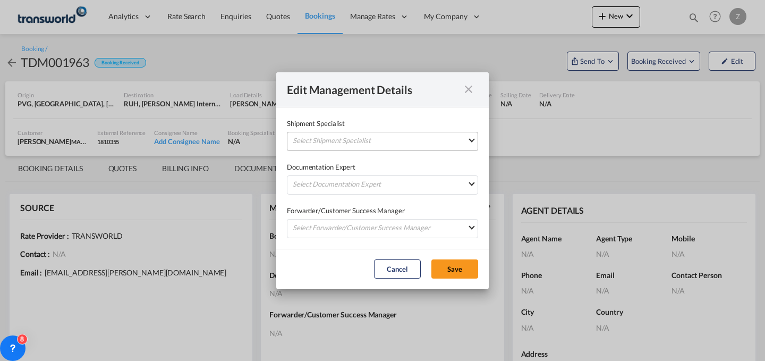
click at [344, 138] on md-select "Select Shipment Specialist [PERSON_NAME] W [PERSON_NAME][EMAIL_ADDRESS][PERSON_…" at bounding box center [382, 141] width 191 height 19
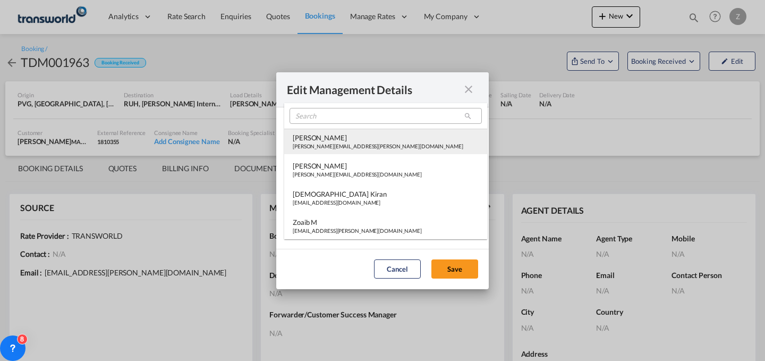
type md-option "[object Object]"
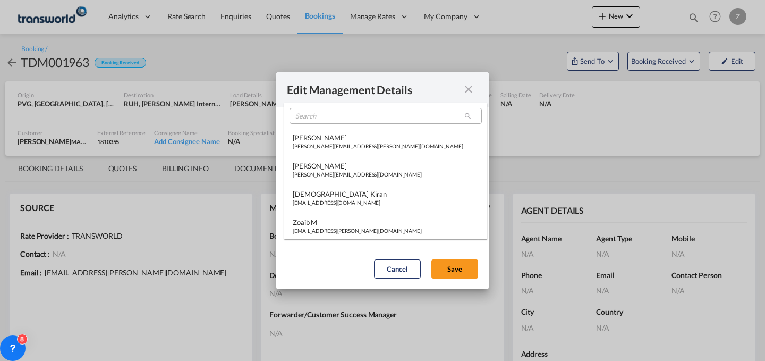
type md-option "[object Object]"
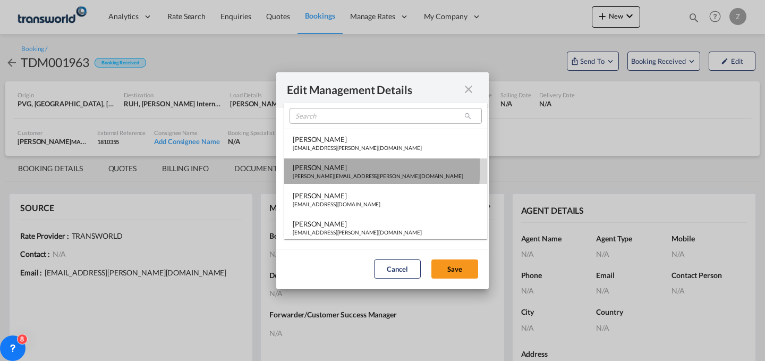
click at [326, 169] on div "[PERSON_NAME]" at bounding box center [378, 168] width 171 height 10
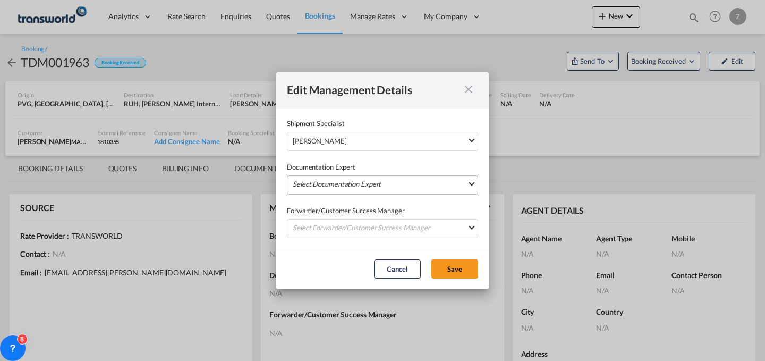
click at [321, 181] on md-select "Select Documentation Expert [PERSON_NAME] W [PERSON_NAME][EMAIL_ADDRESS][PERSON…" at bounding box center [382, 184] width 191 height 19
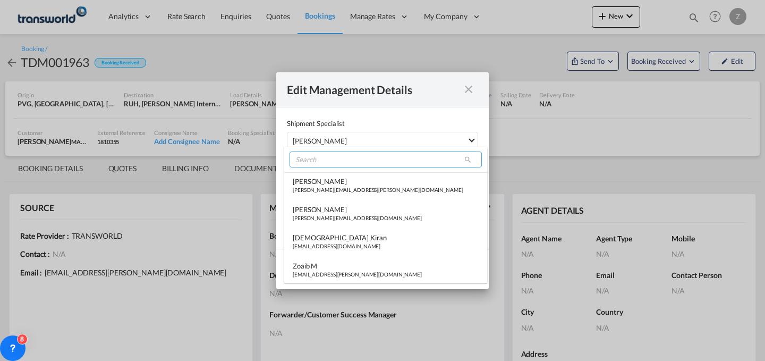
click at [327, 157] on input "search" at bounding box center [386, 159] width 192 height 16
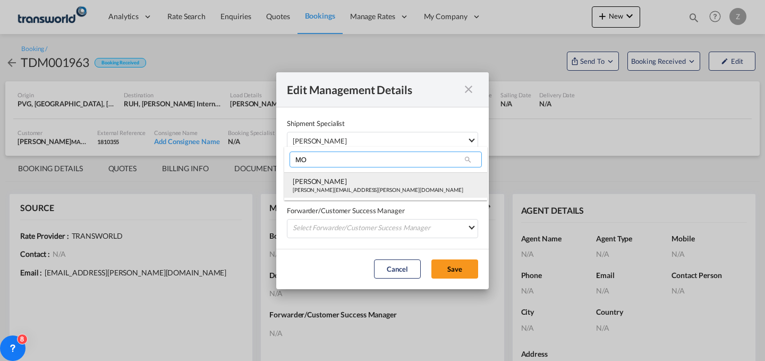
type input "MO"
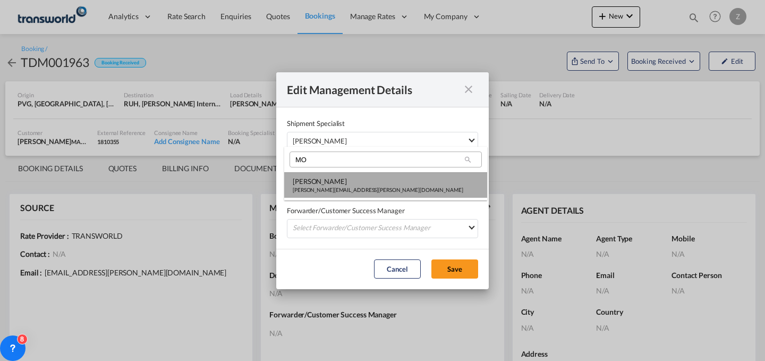
click at [321, 188] on div "[PERSON_NAME][EMAIL_ADDRESS][PERSON_NAME][DOMAIN_NAME]" at bounding box center [378, 189] width 171 height 7
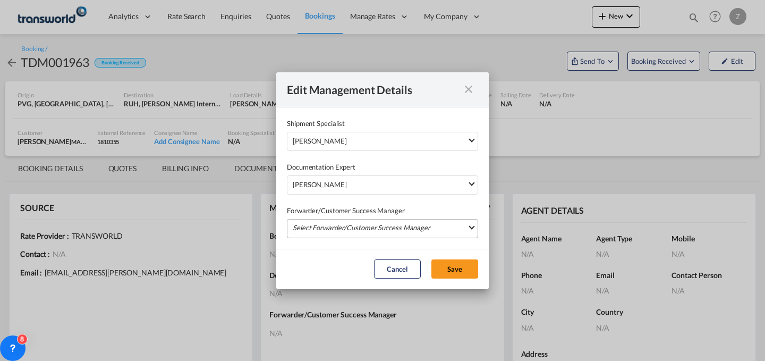
click at [320, 223] on md-select "Select Forwarder/Customer Success Manager [PERSON_NAME] [PERSON_NAME][EMAIL_ADD…" at bounding box center [382, 228] width 191 height 19
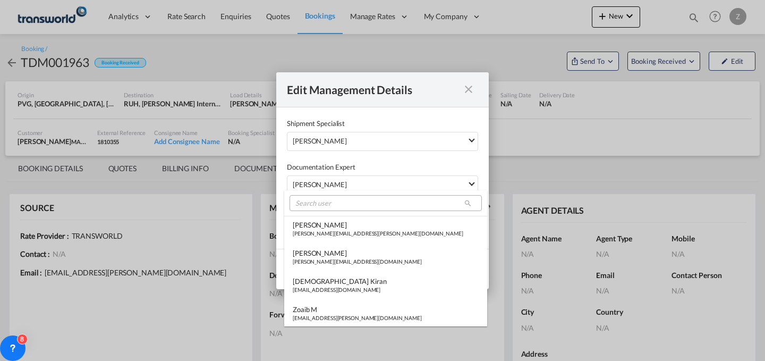
type md-option "[object Object]"
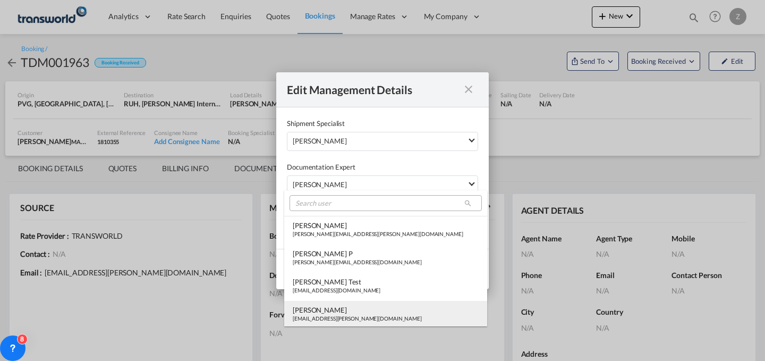
type md-option "[object Object]"
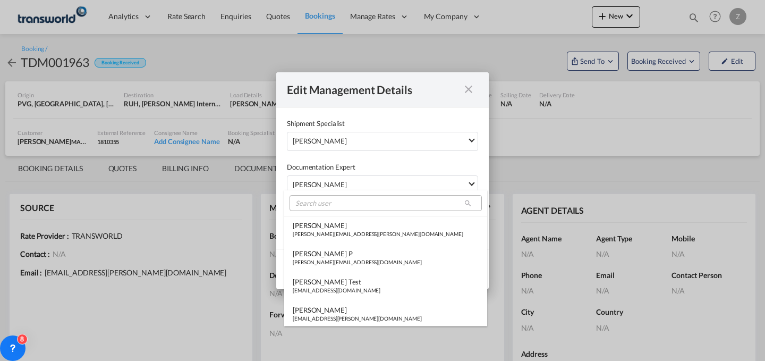
type md-option "[object Object]"
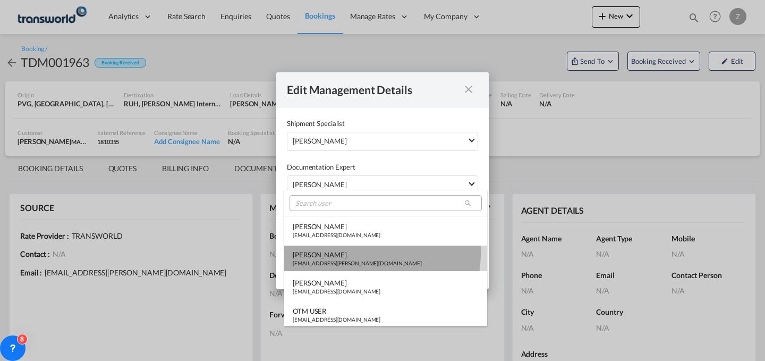
click at [326, 250] on div "[PERSON_NAME]" at bounding box center [357, 255] width 129 height 10
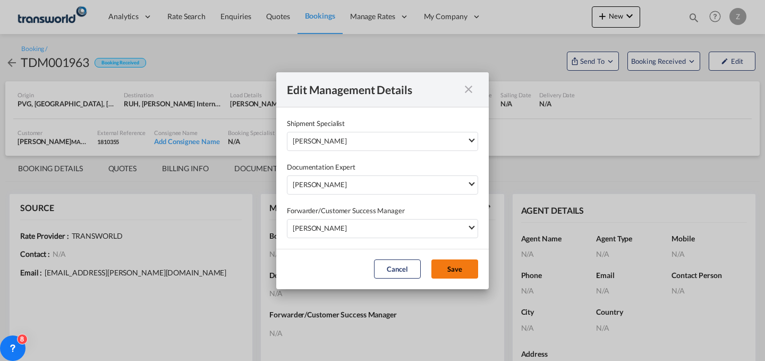
click at [452, 266] on button "Save" at bounding box center [455, 268] width 47 height 19
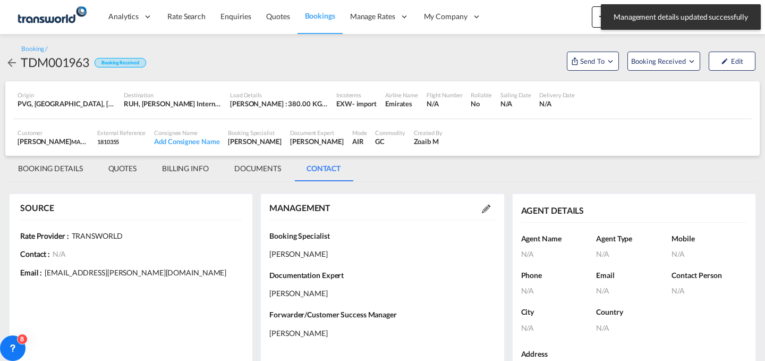
click at [52, 168] on md-tab-item "BOOKING DETAILS" at bounding box center [50, 169] width 90 height 26
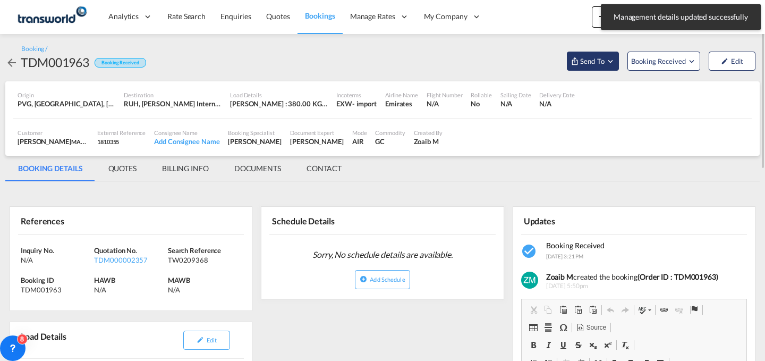
click at [598, 70] on button "Send To" at bounding box center [593, 61] width 52 height 19
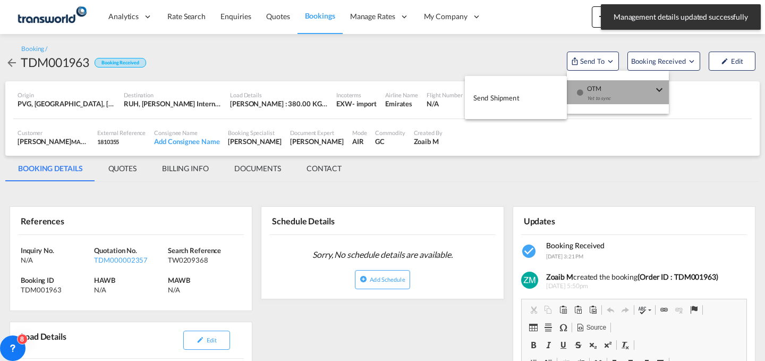
click at [602, 94] on div "Yet to sync" at bounding box center [620, 101] width 66 height 22
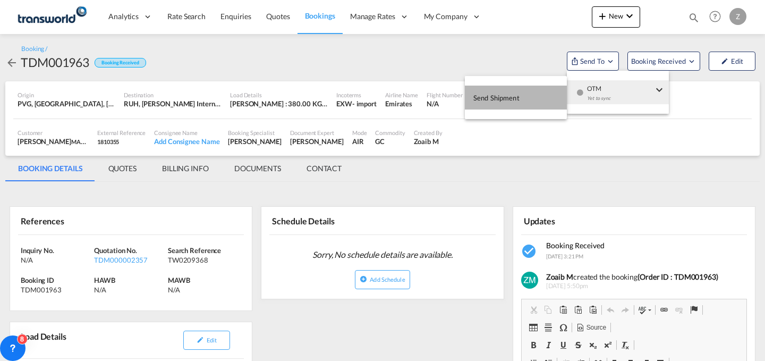
click at [536, 95] on button "Send Shipment" at bounding box center [516, 98] width 102 height 24
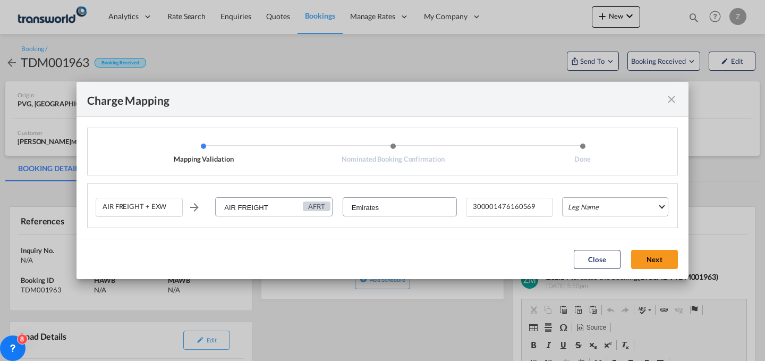
click at [611, 209] on md-select "Leg Name HANDLING ORIGIN HANDLING DESTINATION OTHERS TL PICK UP CUSTOMS ORIGIN …" at bounding box center [615, 206] width 106 height 19
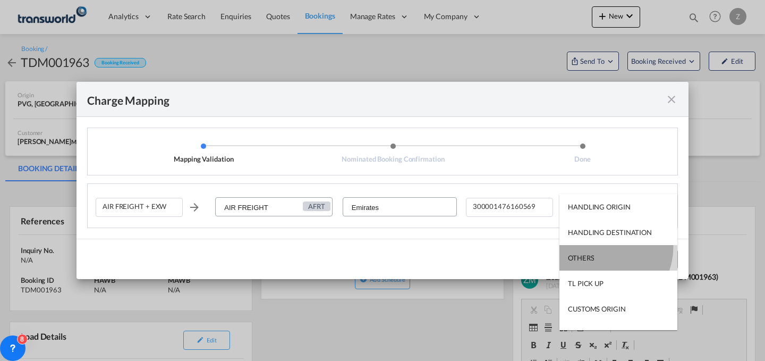
click at [600, 246] on md-option "OTHERS" at bounding box center [619, 258] width 118 height 26
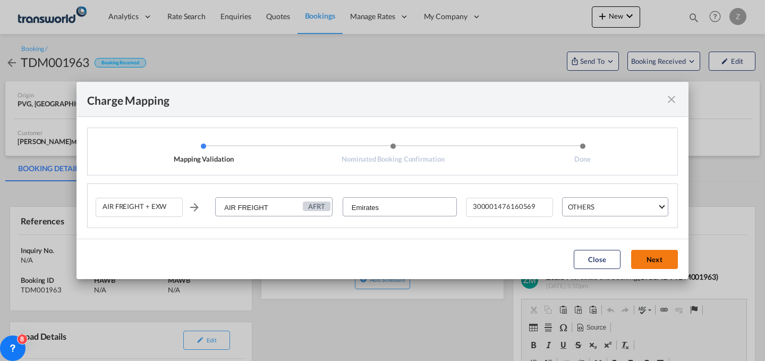
click at [656, 259] on button "Next" at bounding box center [654, 259] width 47 height 19
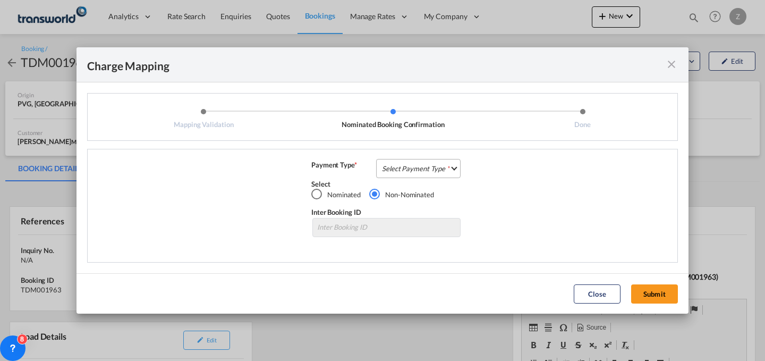
click at [437, 172] on md-select "Select Payment Type COLLECT PREPAID" at bounding box center [418, 168] width 85 height 19
click at [434, 170] on md-option "COLLECT" at bounding box center [422, 168] width 94 height 26
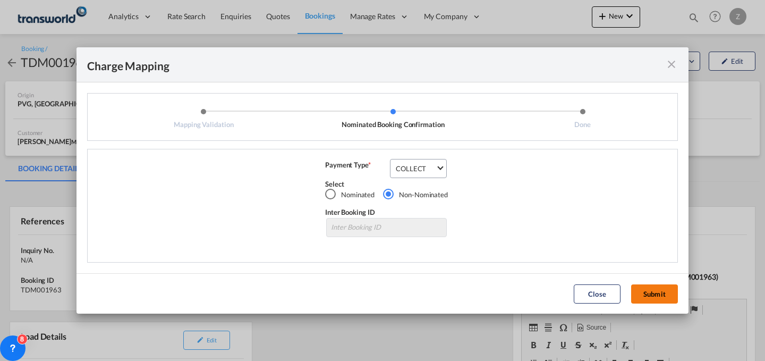
click at [653, 298] on button "Submit" at bounding box center [654, 293] width 47 height 19
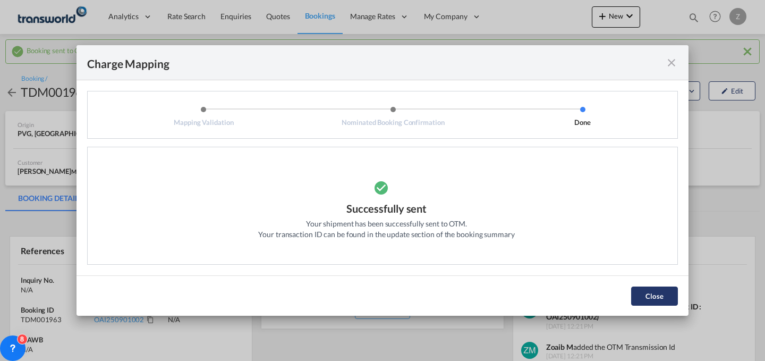
click at [645, 292] on button "Close" at bounding box center [654, 295] width 47 height 19
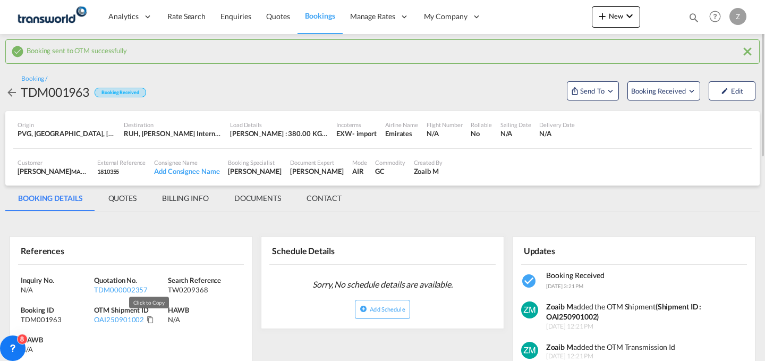
click at [149, 320] on md-icon "Click to Copy" at bounding box center [150, 319] width 7 height 7
